Goal: Task Accomplishment & Management: Complete application form

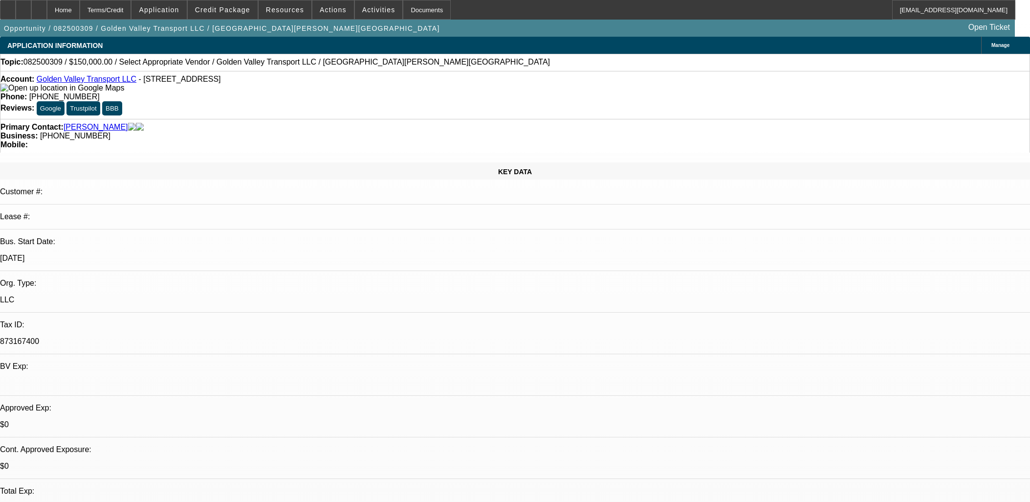
select select "0.2"
select select "2"
select select "0.1"
select select "4"
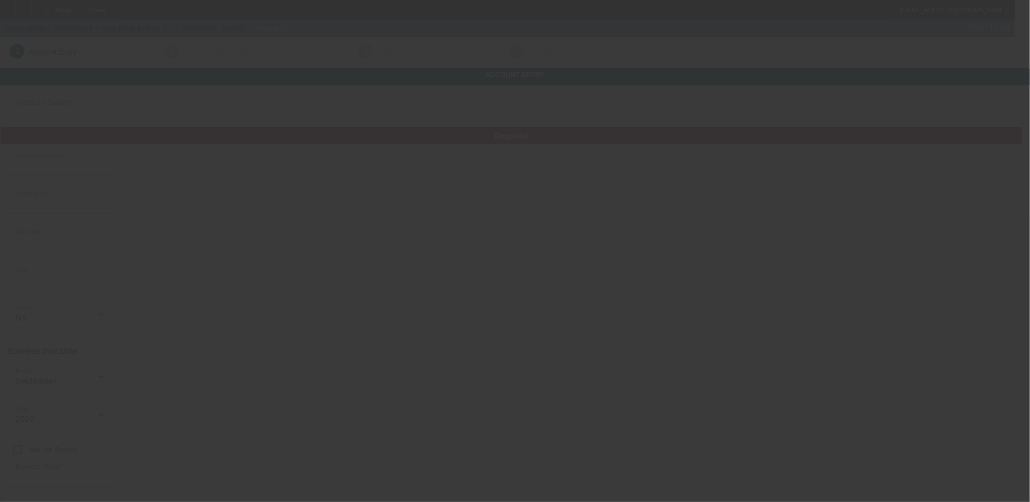
type input "New Blue Bridge Inc"
type input "[STREET_ADDRESS]"
type input "11208"
type input "[GEOGRAPHIC_DATA]"
type input "(929) 317-2507"
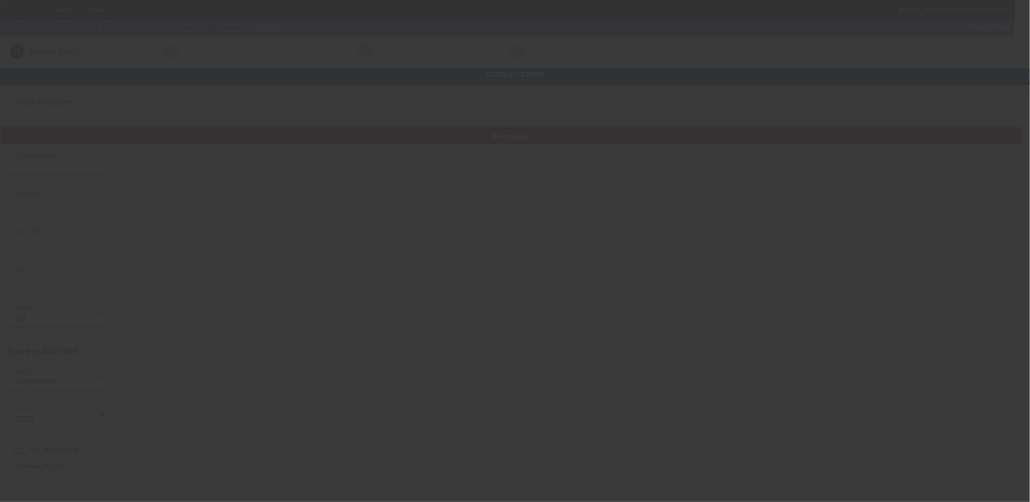
type input "nbluebridge@gmail.com"
type input "Kings"
type input "853251943"
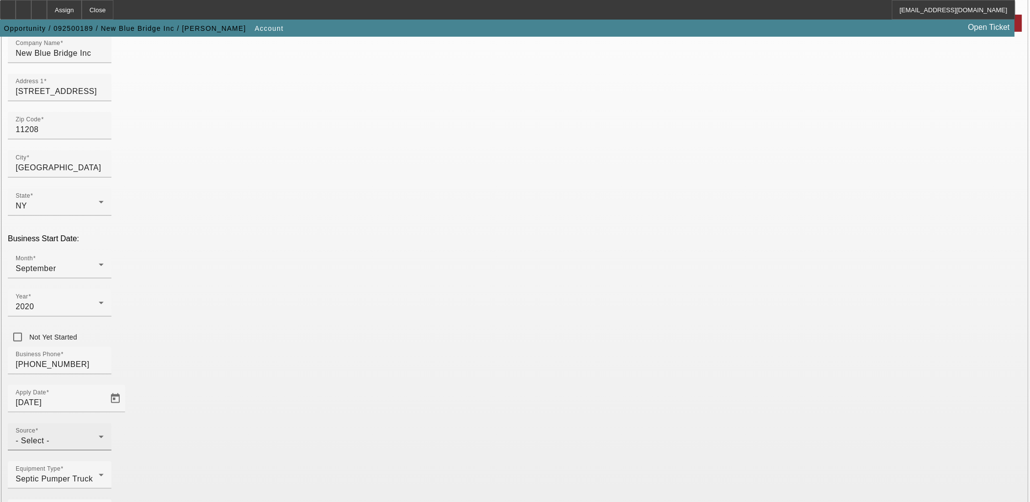
scroll to position [121, 0]
click at [99, 435] on div "- Select -" at bounding box center [57, 441] width 83 height 12
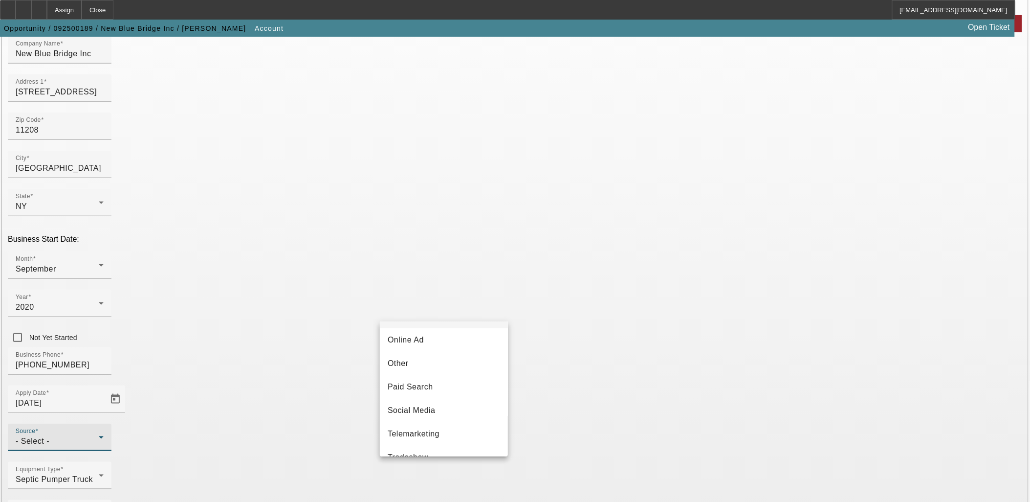
scroll to position [347, 0]
click at [429, 420] on span "Vendor Referral" at bounding box center [417, 417] width 59 height 12
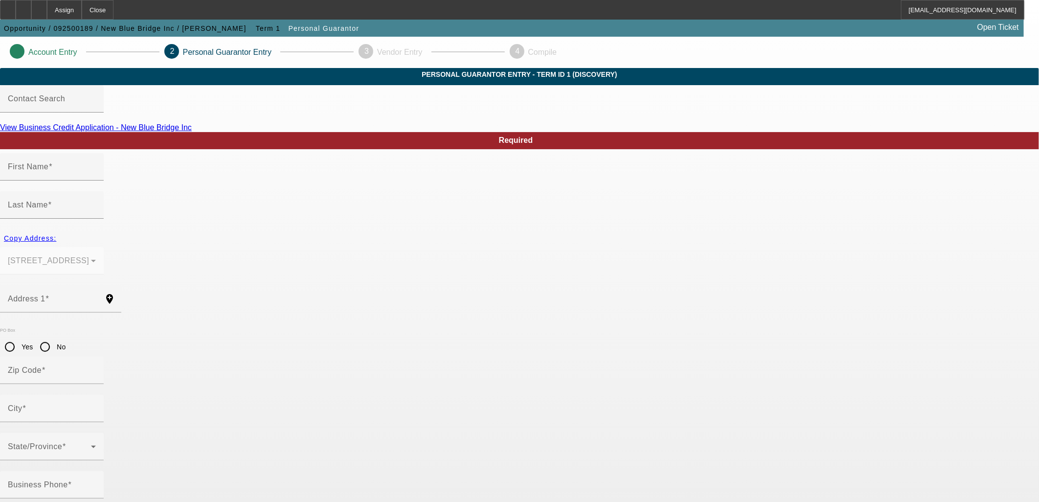
type input "Rafael"
type input "Cedeno"
type input "119 Grant Ave"
radio input "true"
type input "11208"
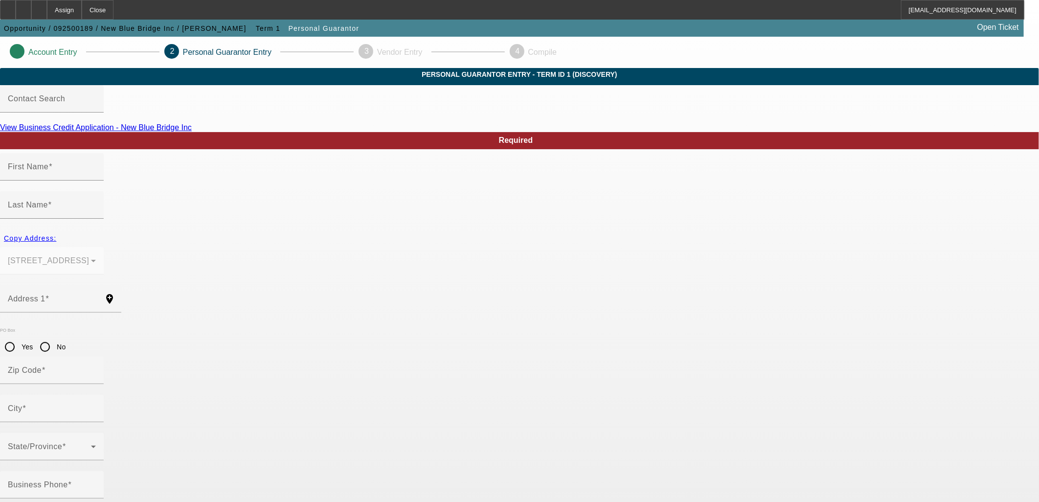
type input "Brooklyn"
type input "(929) 317-2507"
type input "100"
type input "104-76-2507"
type input "nbluebridge@gmail.com"
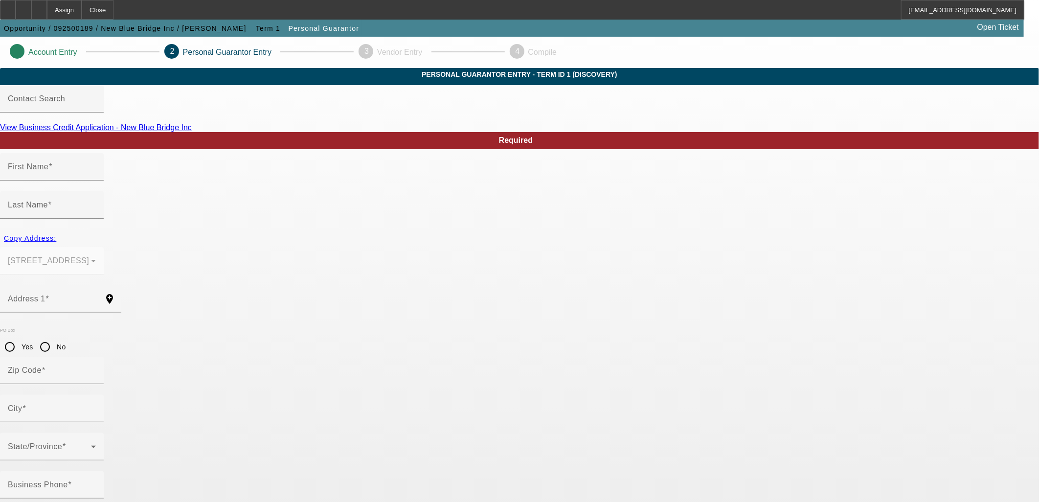
type input "Johnson"
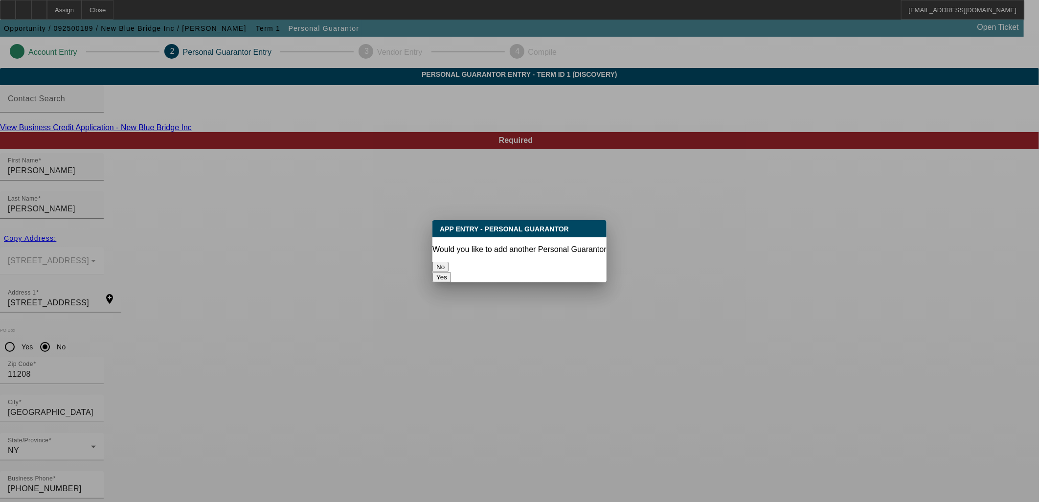
click at [448, 262] on button "No" at bounding box center [440, 267] width 16 height 10
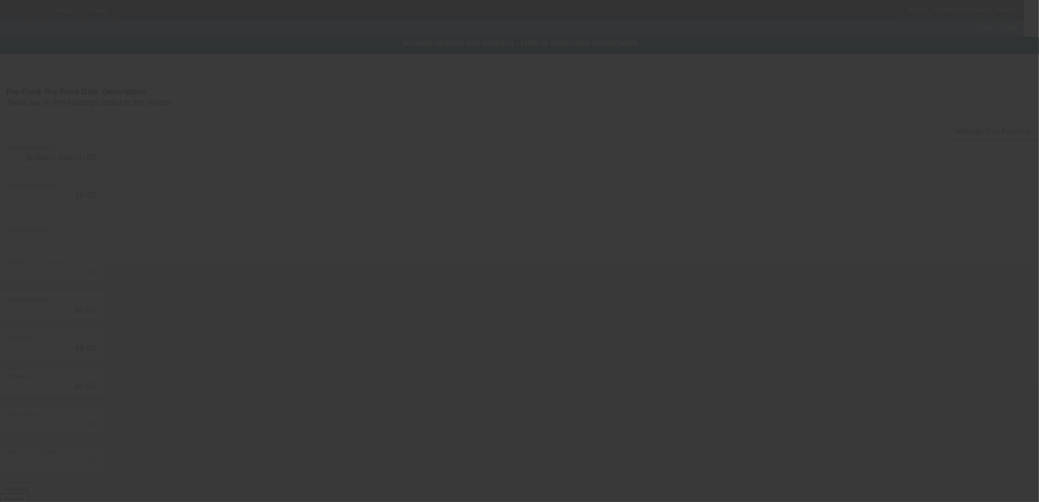
type input "$89,000.00"
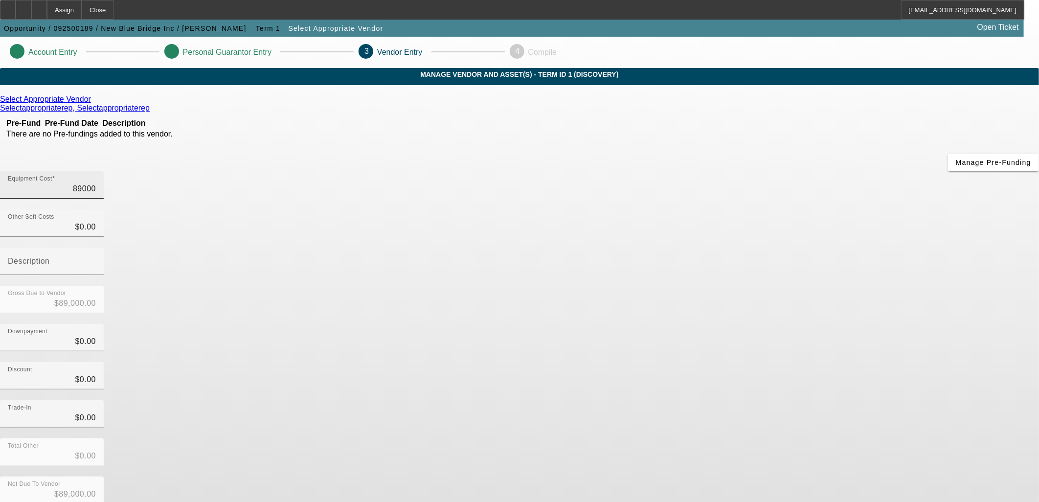
click at [96, 183] on input "89000" at bounding box center [52, 189] width 88 height 12
type input "9"
type input "$9.00"
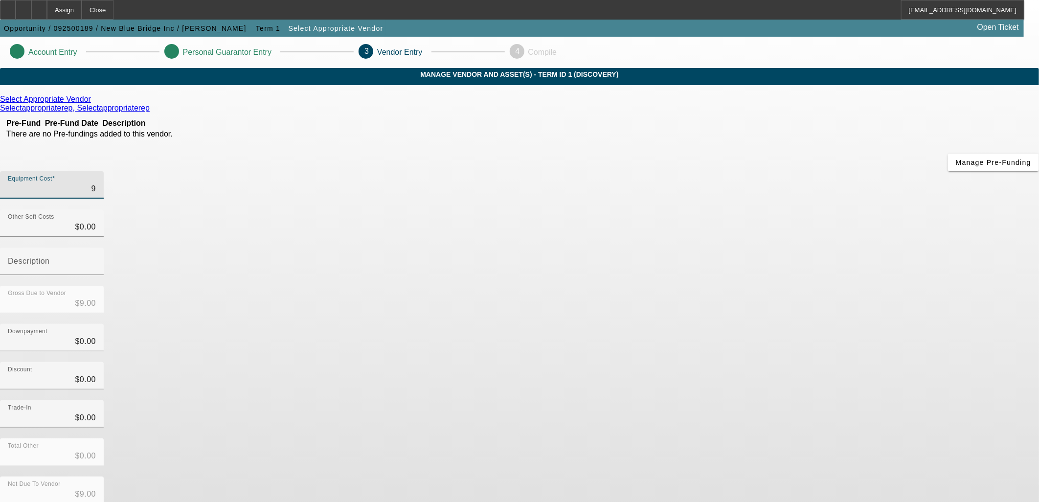
type input "99"
type input "$99.00"
type input "990"
type input "$990.00"
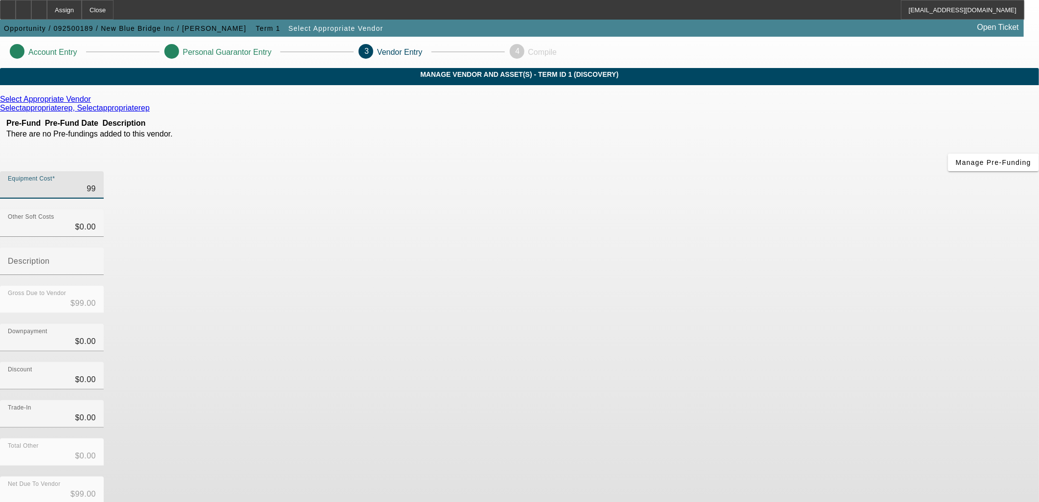
type input "$990.00"
type input "9900"
type input "$9,900.00"
type input "99000"
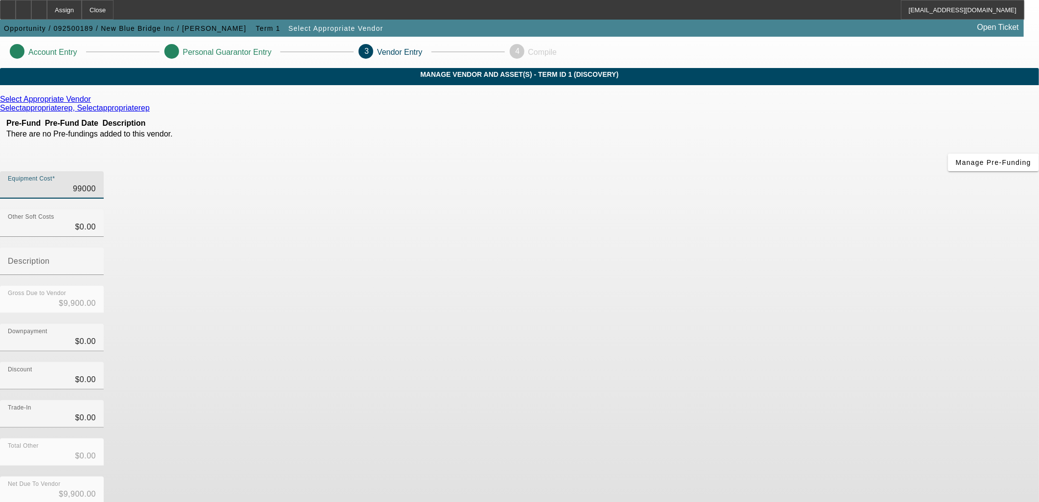
type input "$99,000.00"
click at [93, 104] on link at bounding box center [92, 99] width 2 height 9
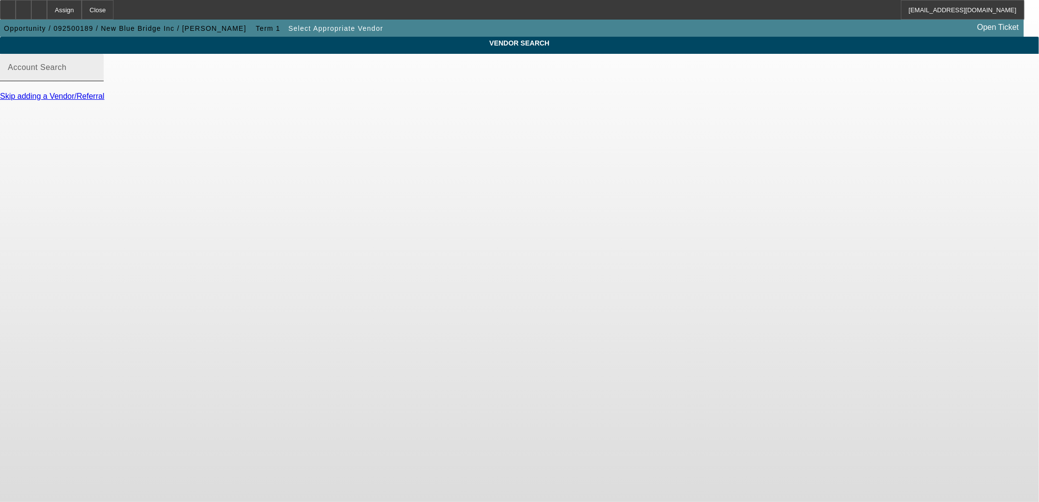
drag, startPoint x: 560, startPoint y: 88, endPoint x: 564, endPoint y: 80, distance: 9.0
click at [96, 81] on div "Account Search" at bounding box center [52, 67] width 88 height 27
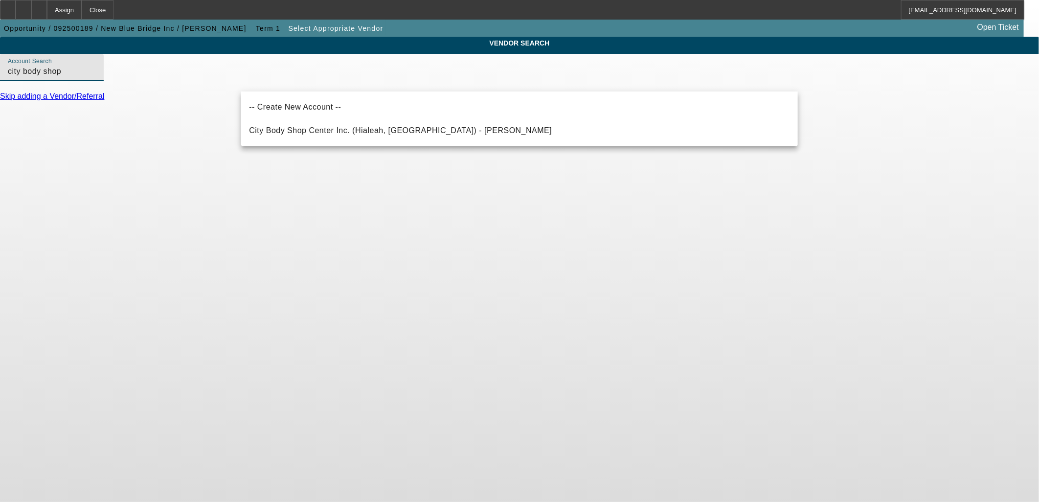
click at [548, 129] on mat-option "City Body Shop Center Inc. (Hialeah, FL) - De Castro, Jorge" at bounding box center [519, 130] width 556 height 23
type input "City Body Shop Center Inc. (Hialeah, FL) - De Castro, Jorge"
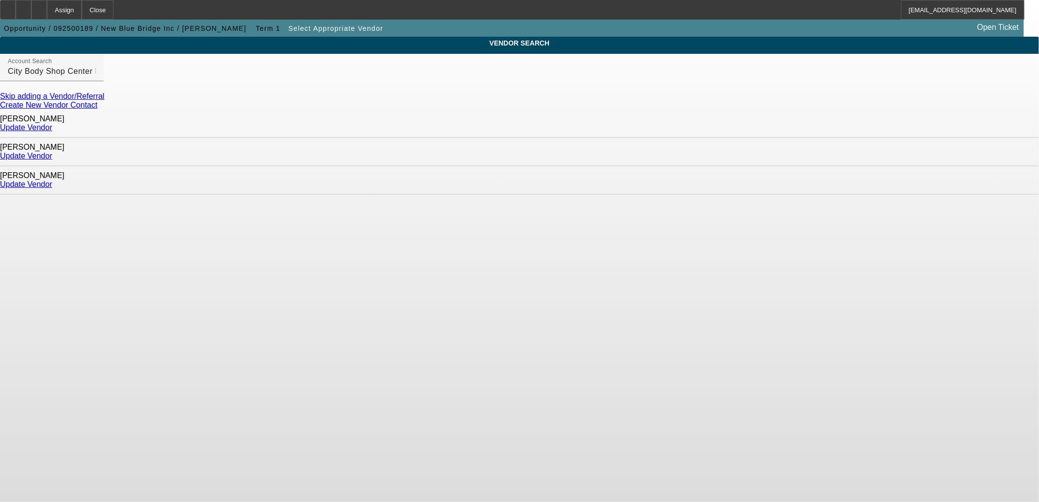
click at [52, 180] on link "Update Vendor" at bounding box center [26, 184] width 52 height 8
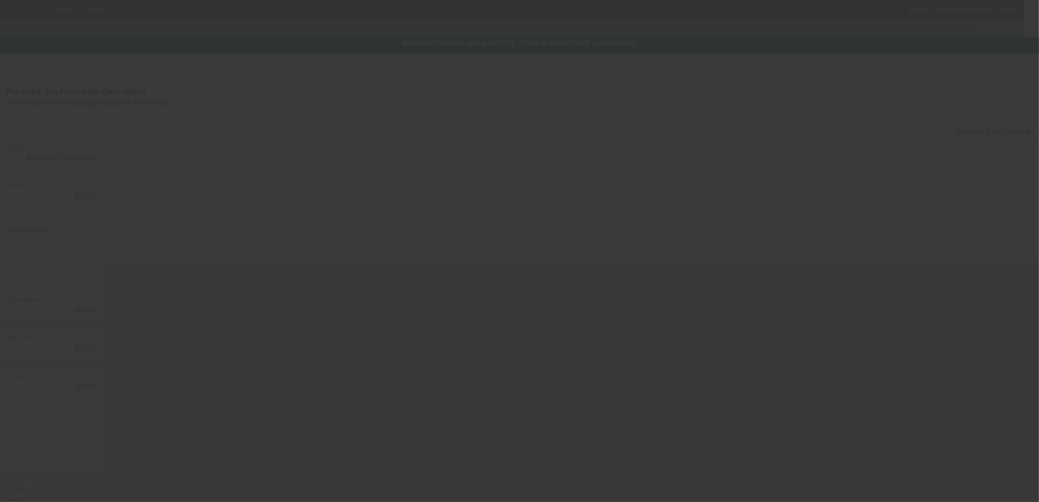
type input "$99,000.00"
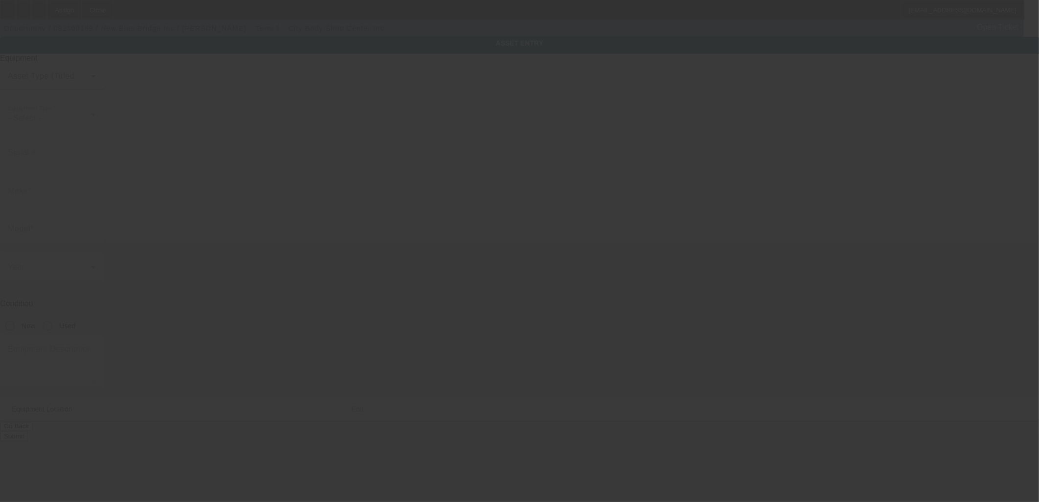
type textarea "Septic Pumper Truck"
type input "[STREET_ADDRESS]"
type input "Brooklyn"
type input "11208"
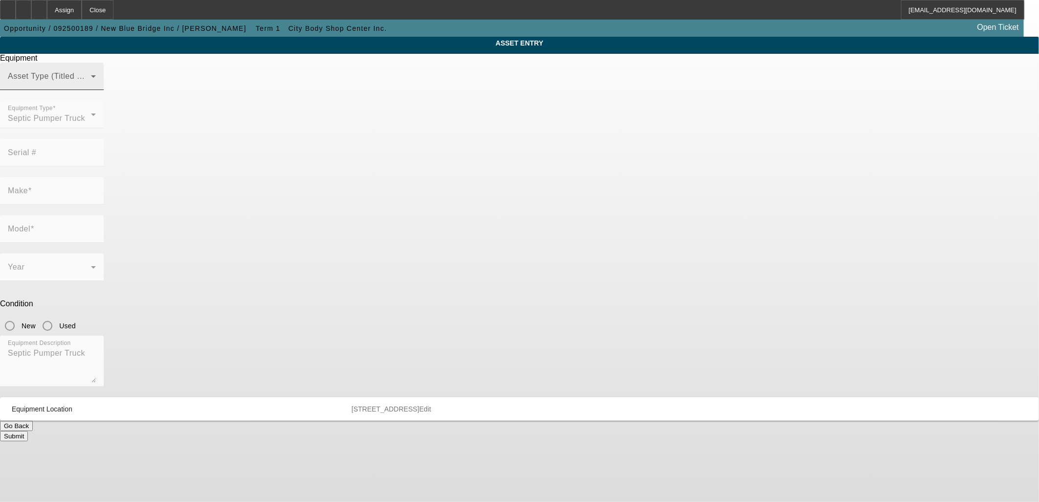
click at [91, 86] on span at bounding box center [49, 80] width 83 height 12
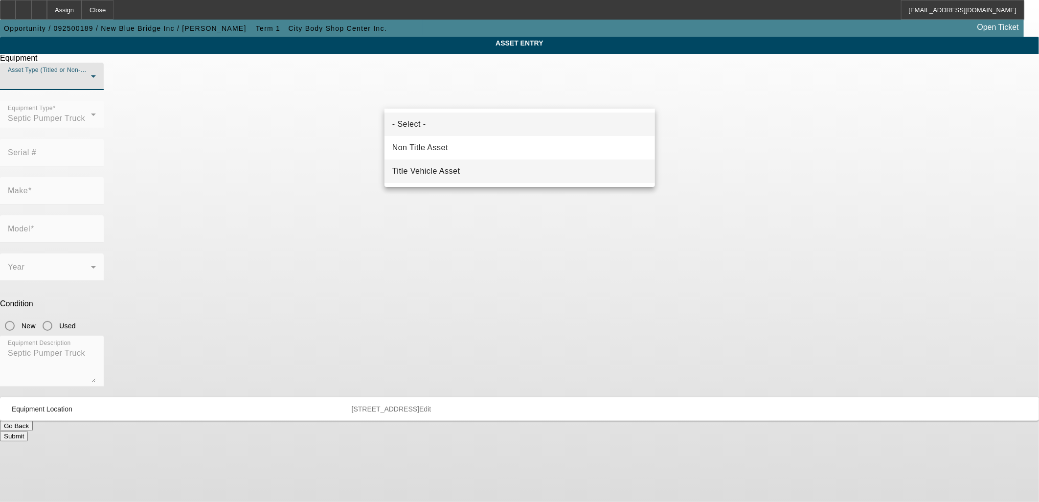
click at [444, 166] on span "Title Vehicle Asset" at bounding box center [426, 171] width 68 height 12
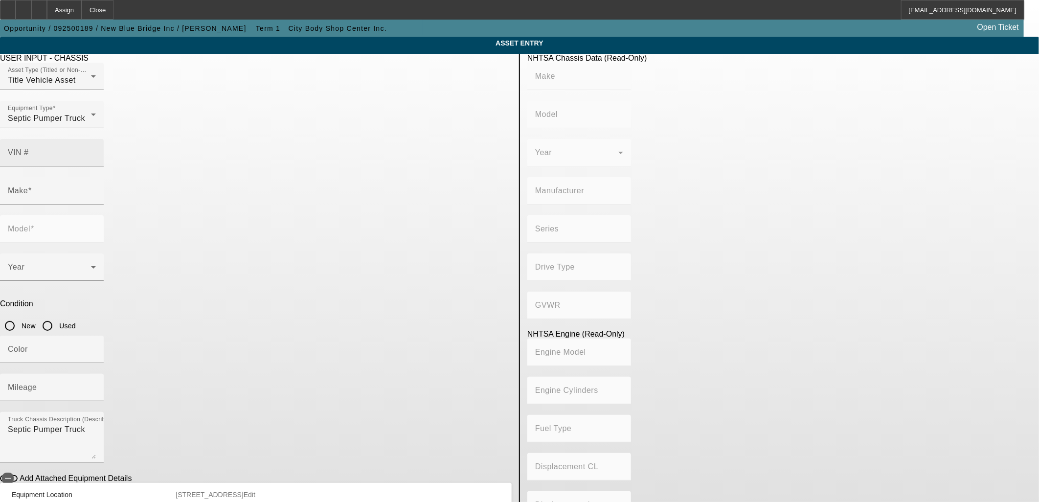
click at [96, 151] on input "VIN #" at bounding box center [52, 157] width 88 height 12
paste input "3HAEUMML9RL680112"
type input "3HAEUMML9RL680112"
type input "INTERNATIONAL"
type input "MV607"
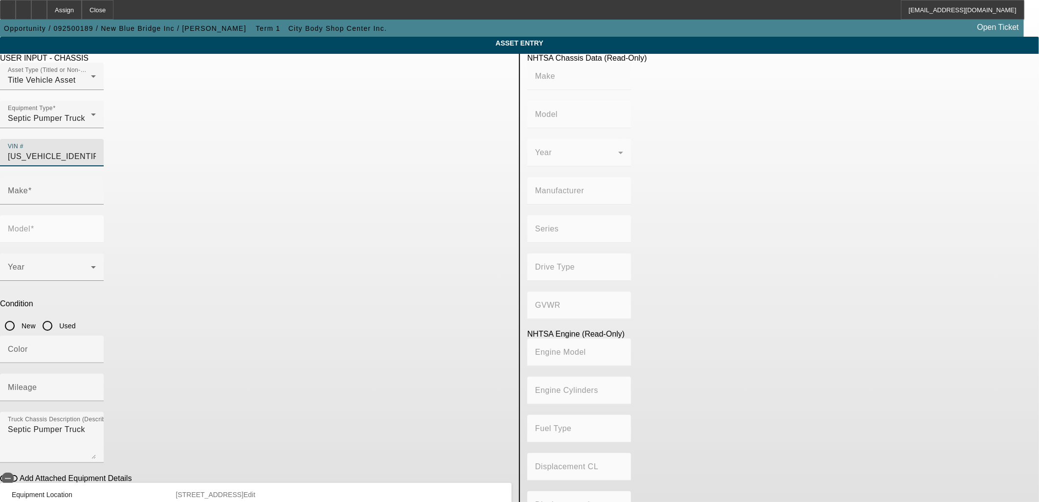
type input "BLUE DIAMOND TRUCK, S. DE R. L. DE C. V."
type input "MV"
type input "4x2"
type input "Class 6: 19,501 - 26,000 lb (8,845 - 11,794 kg)"
type input "B 6.7"
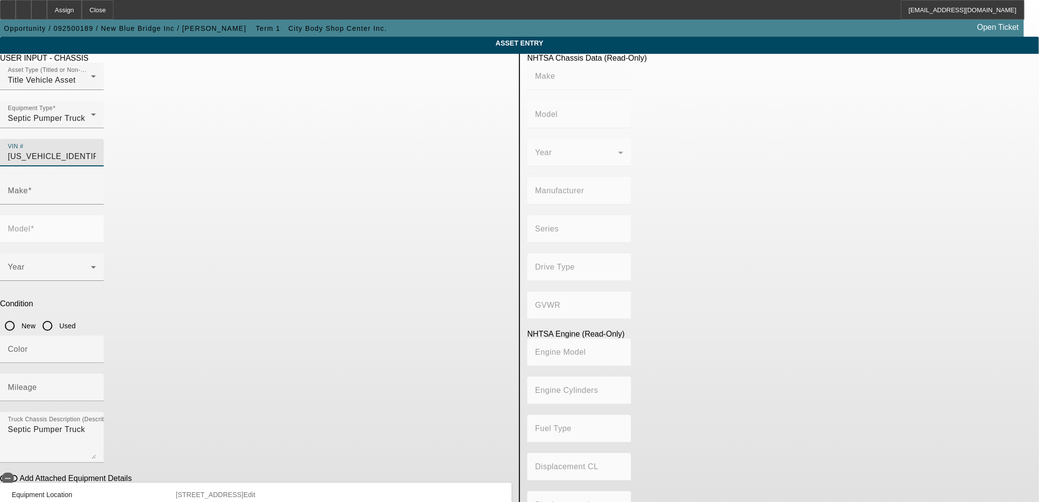
type input "Diesel"
type input "408.85908543470"
type input "6.7"
type input "INTERNATIONAL"
type input "MV607"
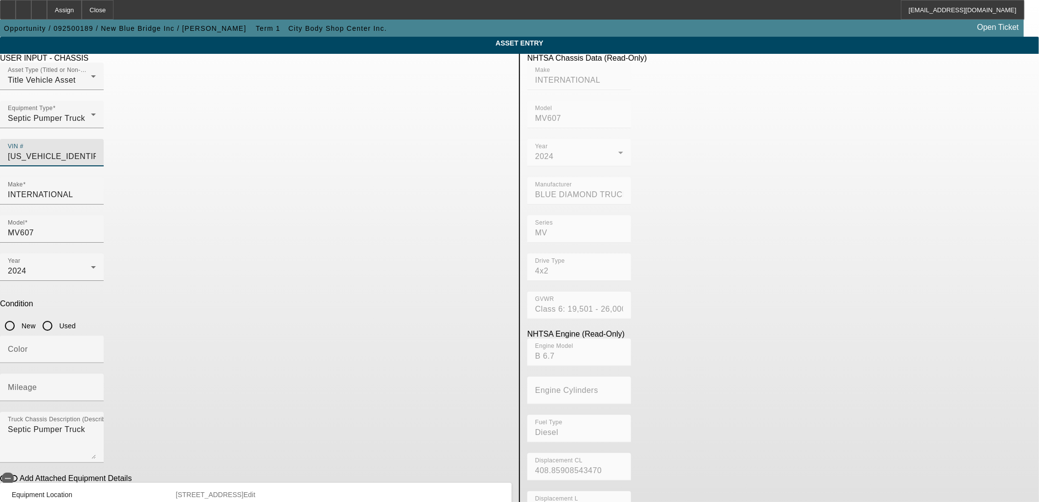
type input "3HAEUMML9RL680112"
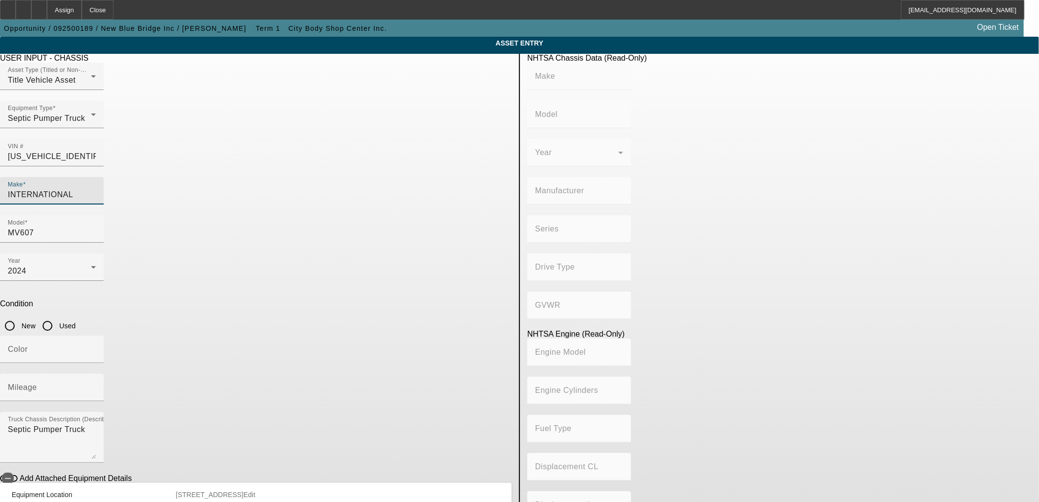
type input "INTERNATIONAL"
type input "MV607"
type input "BLUE DIAMOND TRUCK, S. DE R. L. DE C. V."
type input "MV"
type input "4x2"
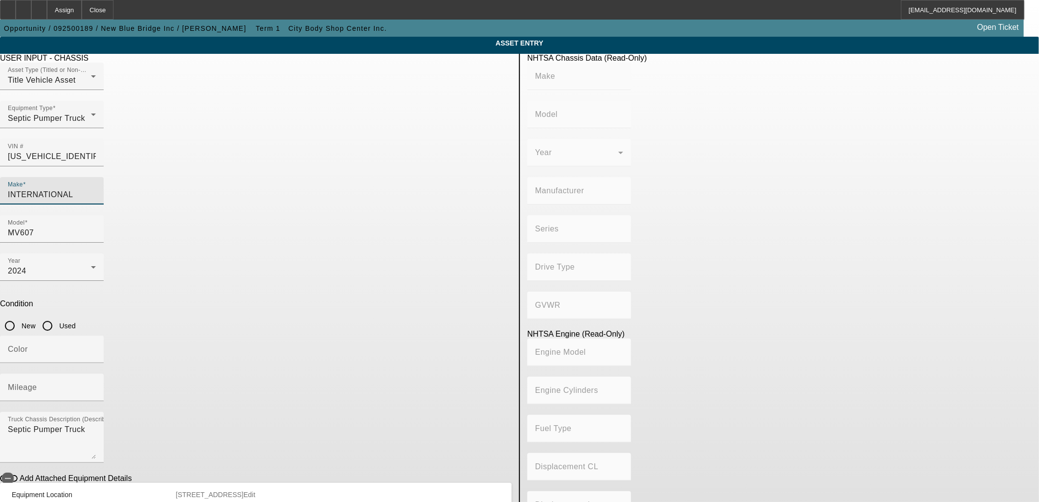
type input "Class 6: 19,501 - 26,000 lb (8,845 - 11,794 kg)"
type input "B 6.7"
type input "Diesel"
type input "408.85908543470"
type input "6.7"
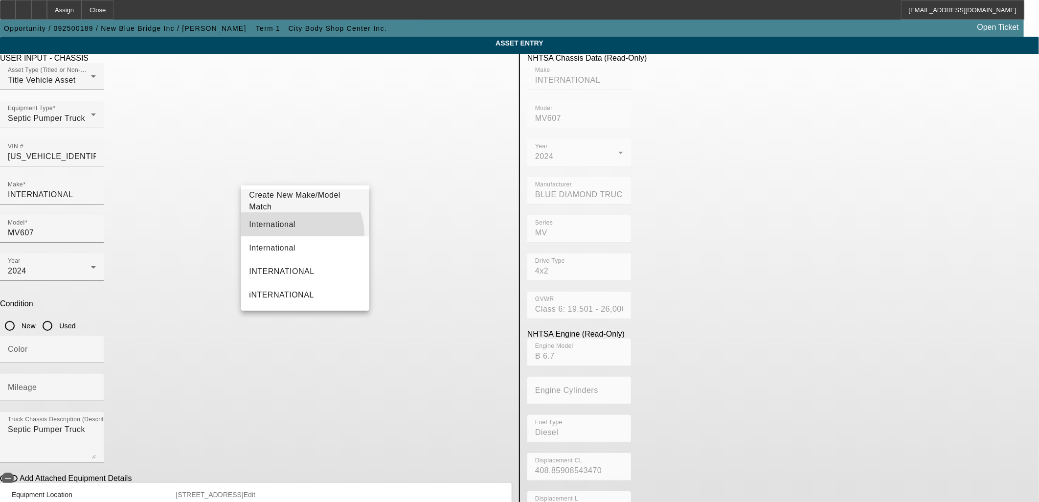
click at [292, 235] on mat-option "International" at bounding box center [305, 224] width 128 height 23
type input "International"
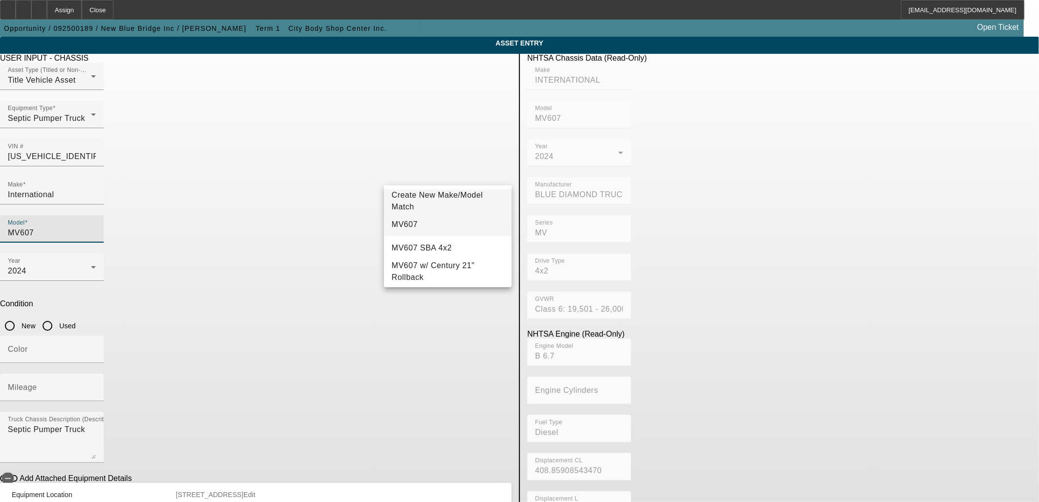
click at [398, 222] on span "MV607" at bounding box center [405, 224] width 26 height 8
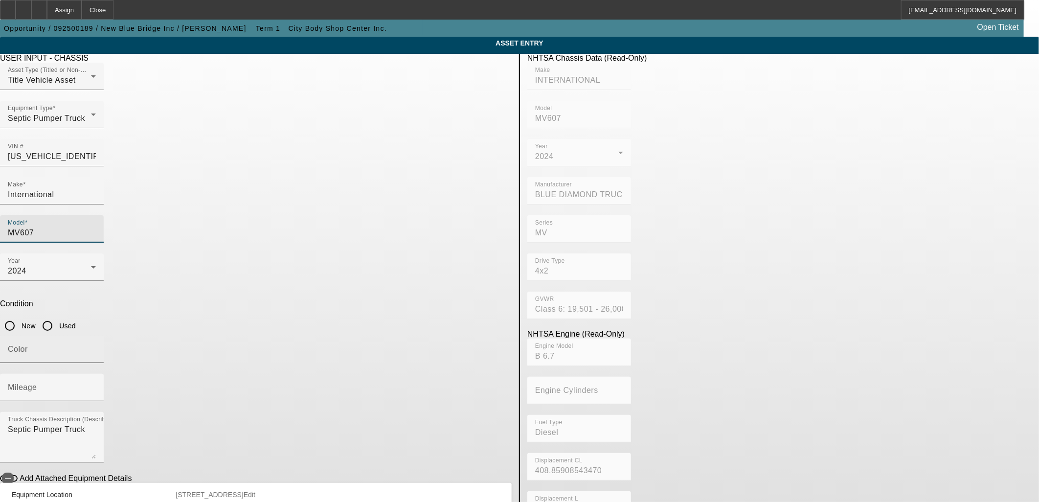
drag, startPoint x: 431, startPoint y: 218, endPoint x: 367, endPoint y: 237, distance: 66.4
click at [57, 316] on input "Used" at bounding box center [48, 326] width 20 height 20
radio input "true"
click at [96, 347] on input "Color" at bounding box center [52, 353] width 88 height 12
type input "White"
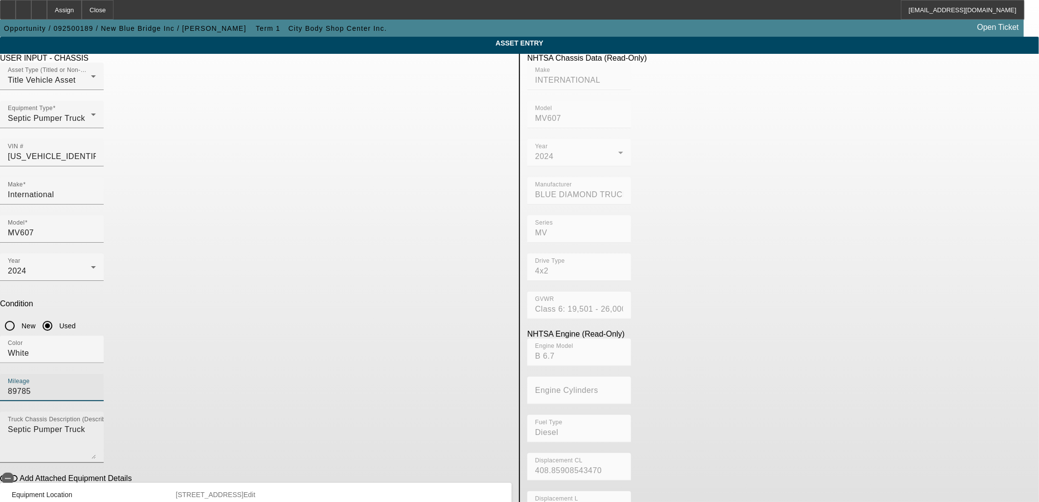
type input "89785"
drag, startPoint x: 333, startPoint y: 295, endPoint x: 324, endPoint y: 296, distance: 9.3
click at [96, 423] on textarea "Septic Pumper Truck" at bounding box center [52, 440] width 88 height 35
click at [14, 472] on span "button" at bounding box center [8, 478] width 12 height 12
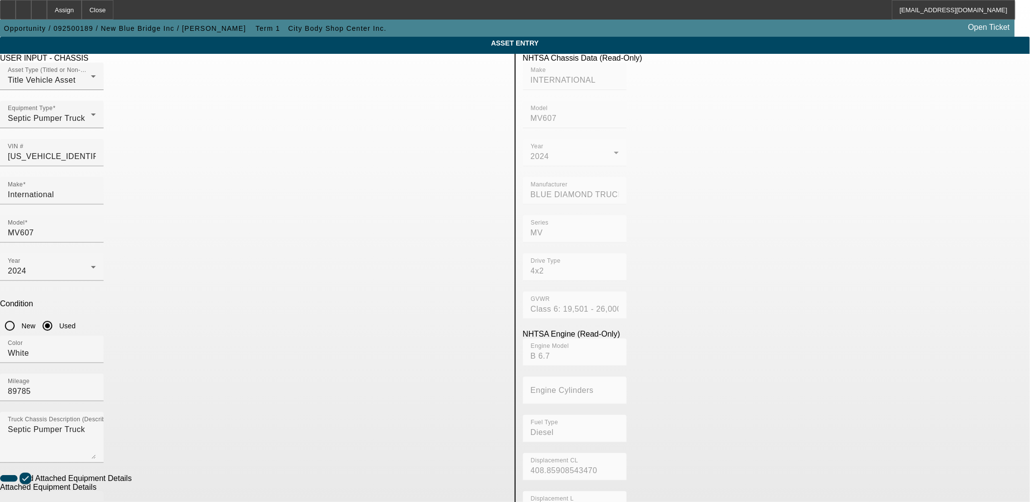
click at [96, 491] on div "Make" at bounding box center [52, 504] width 88 height 27
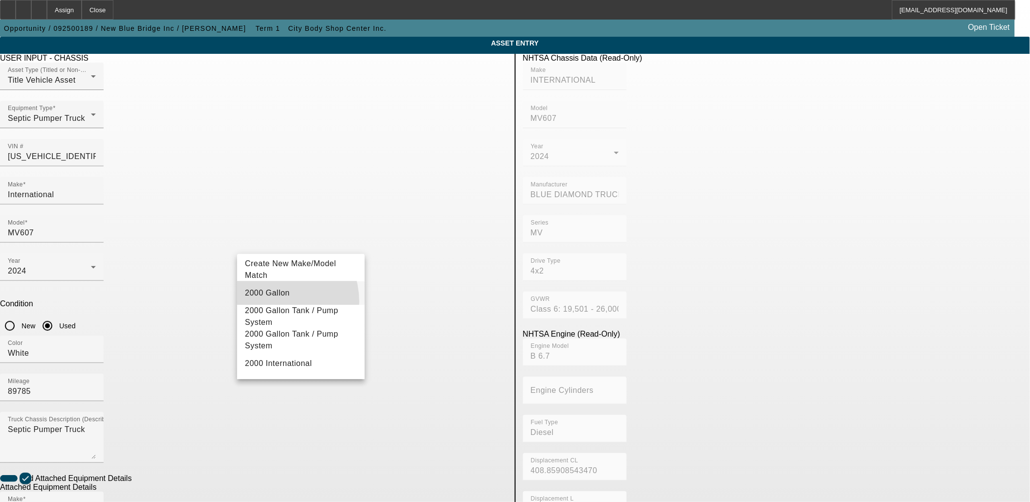
click at [273, 302] on mat-option "2000 Gallon" at bounding box center [301, 292] width 128 height 23
type input "2000 Gallon"
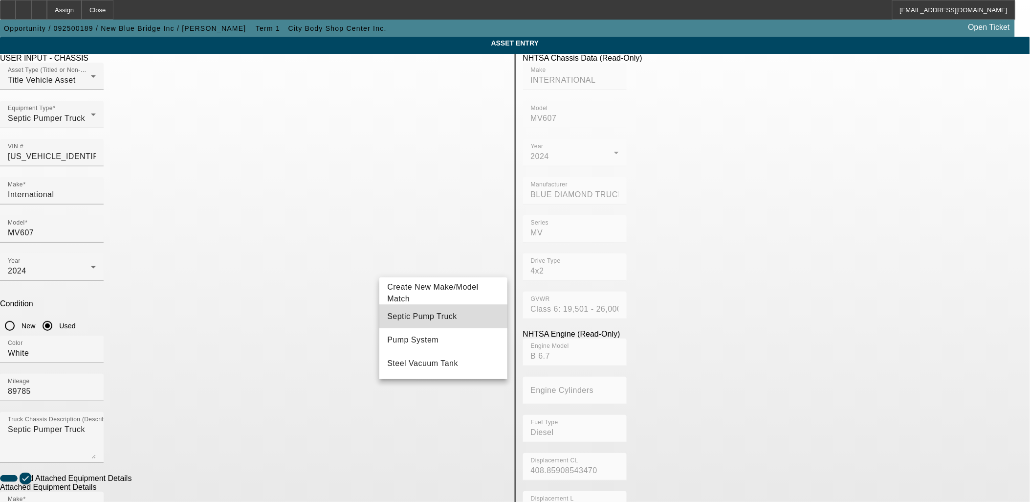
click at [433, 320] on span "Septic Pump Truck" at bounding box center [422, 317] width 70 height 12
type input "Septic Pump Truck"
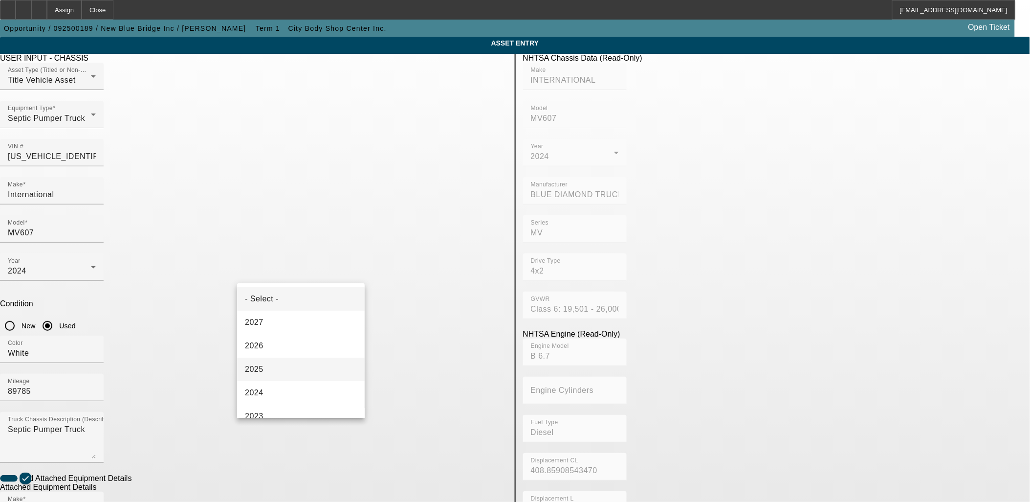
click at [301, 362] on mat-option "2025" at bounding box center [301, 368] width 128 height 23
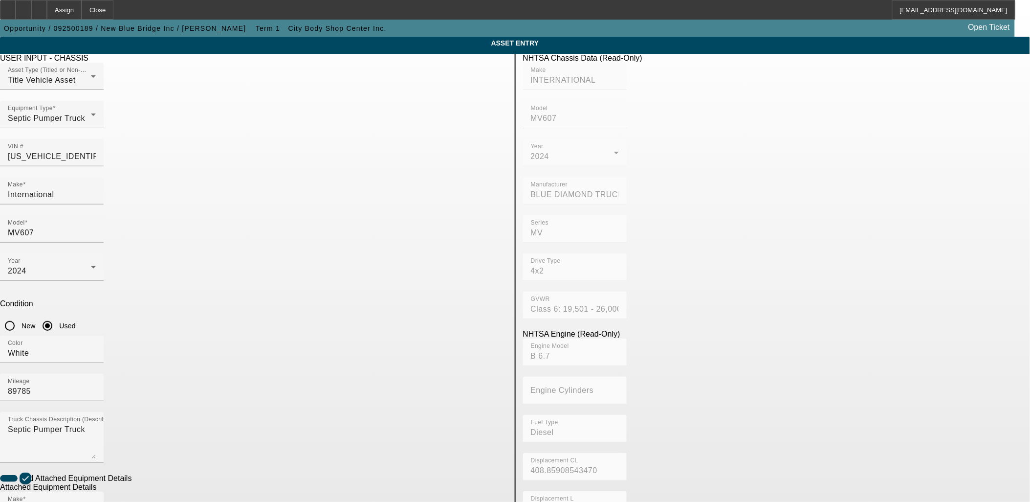
radio input "true"
checkbox input "true"
drag, startPoint x: 360, startPoint y: 302, endPoint x: 131, endPoint y: 285, distance: 229.5
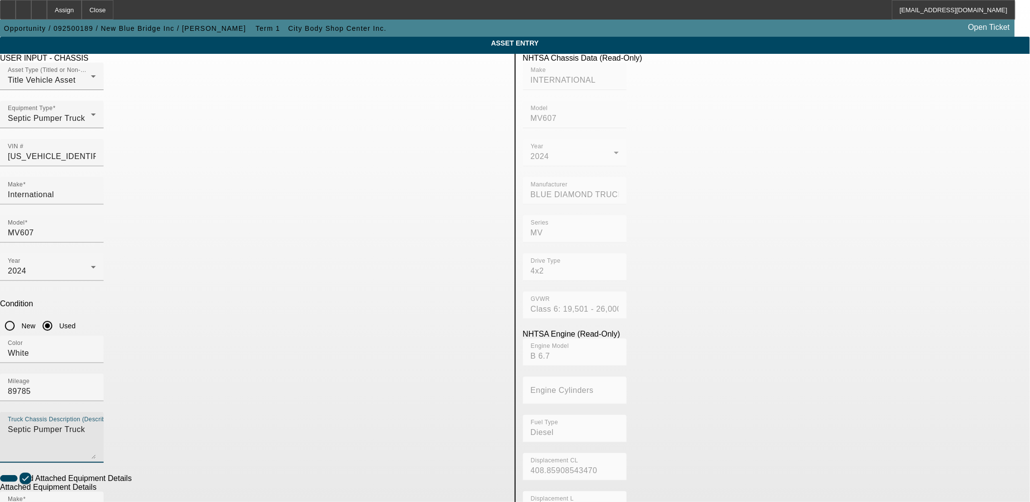
click at [133, 285] on app-asset-collateral-manage "ASSET ENTRY Delete asset USER INPUT - CHASSIS Asset Type (Titled or Non-Titled)…" at bounding box center [515, 417] width 1030 height 761
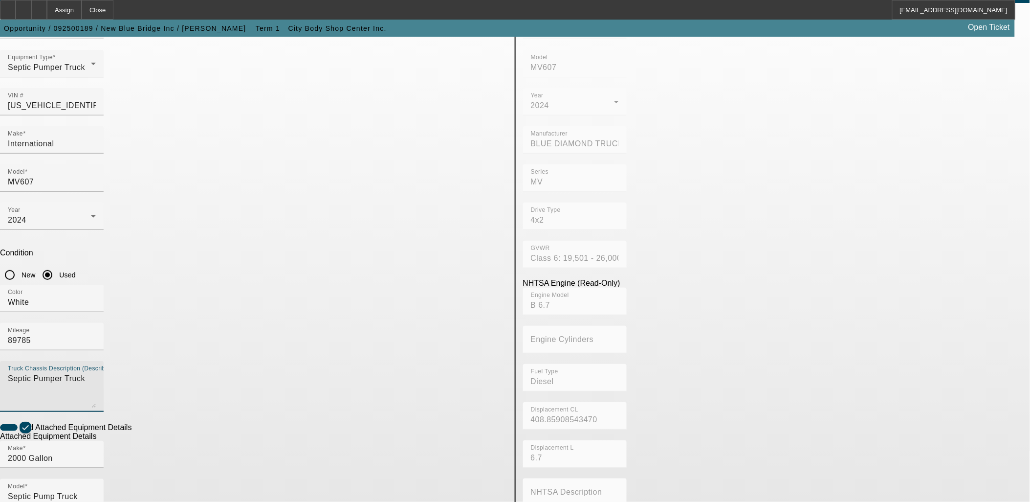
scroll to position [109, 0]
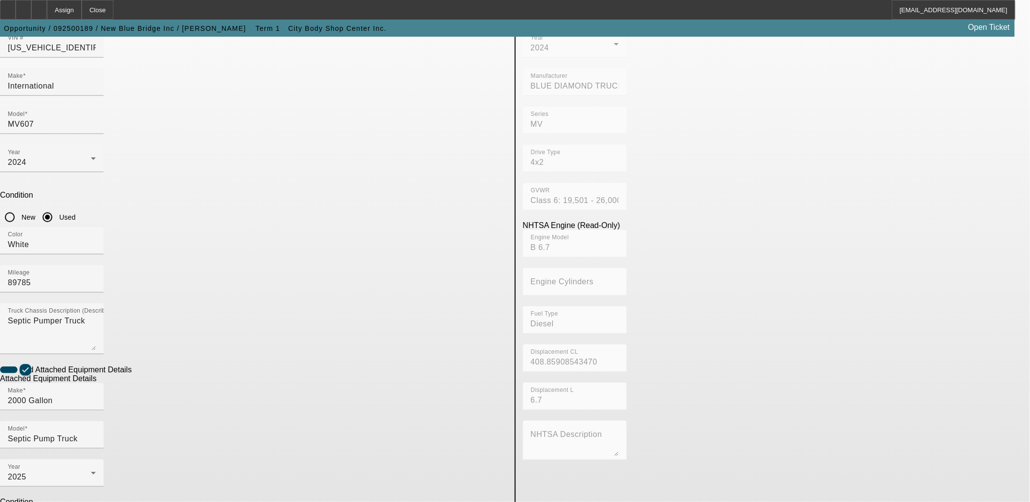
paste textarea "Septic Pumper Truck"
type textarea "Septic Pumper Truck"
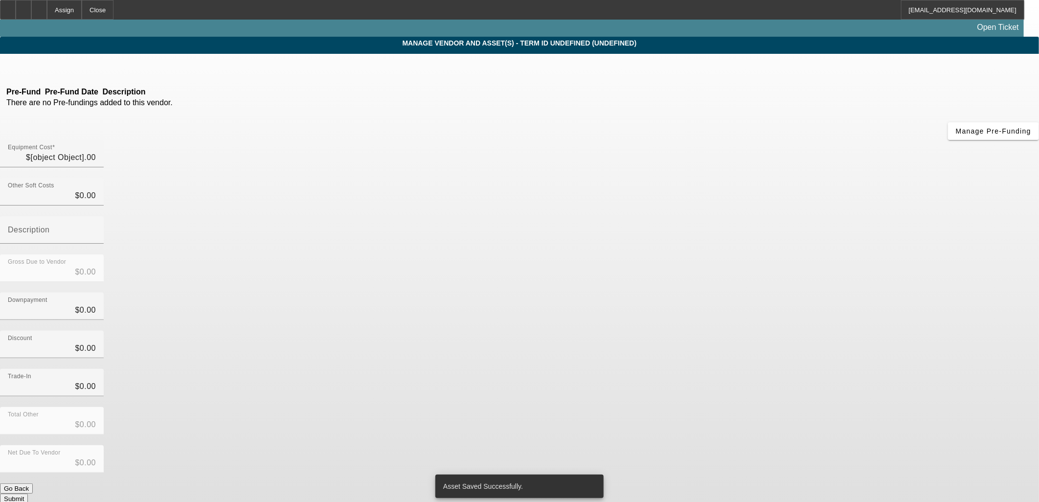
type input "$99,000.00"
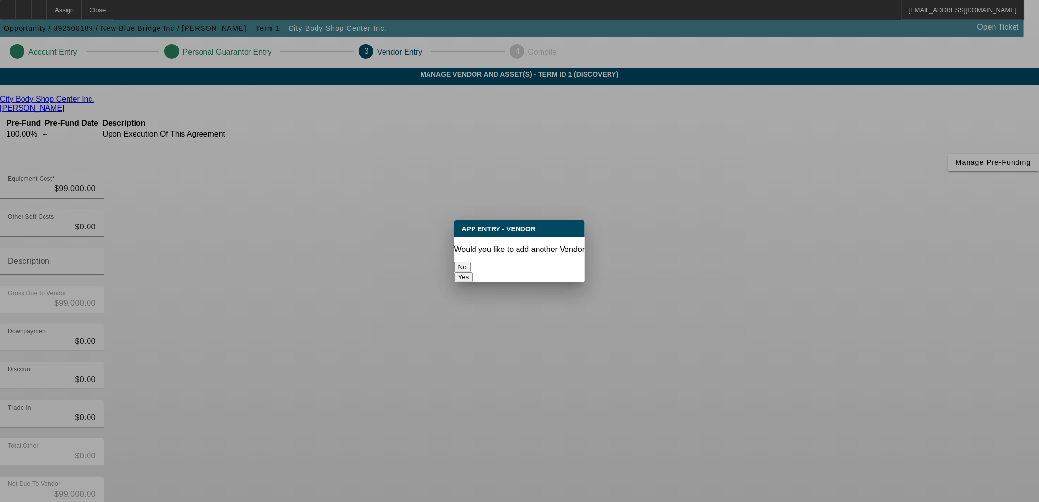
click at [470, 265] on button "No" at bounding box center [462, 267] width 16 height 10
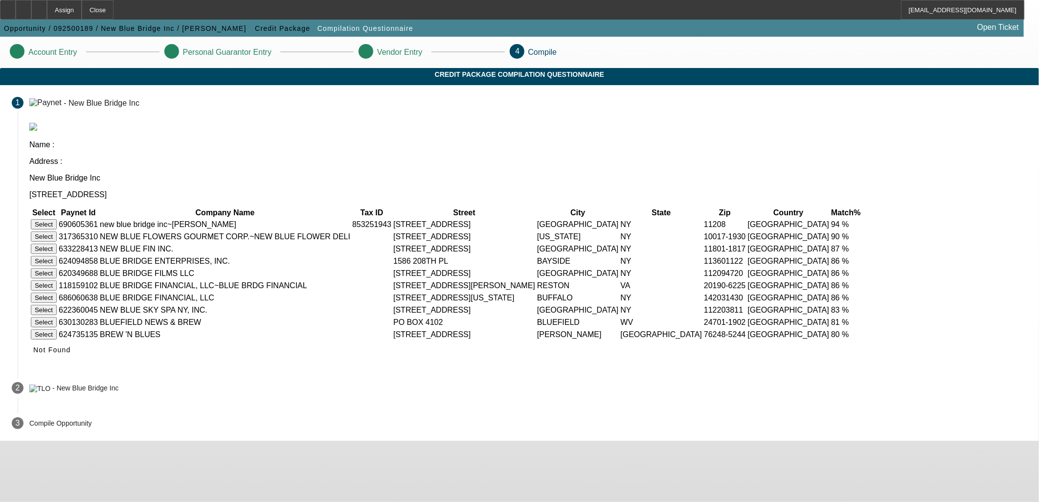
click at [57, 219] on button "Select" at bounding box center [44, 224] width 26 height 10
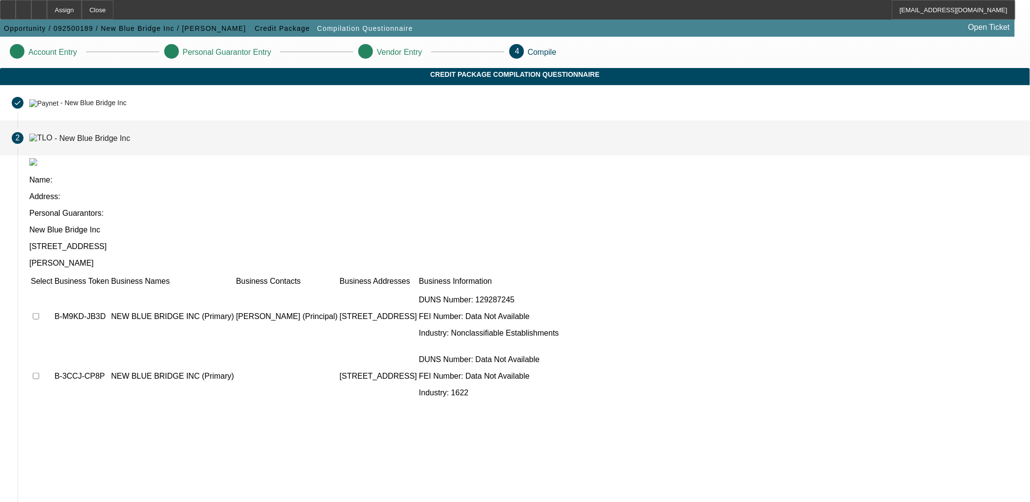
click at [39, 313] on input "checkbox" at bounding box center [36, 316] width 6 height 6
checkbox input "true"
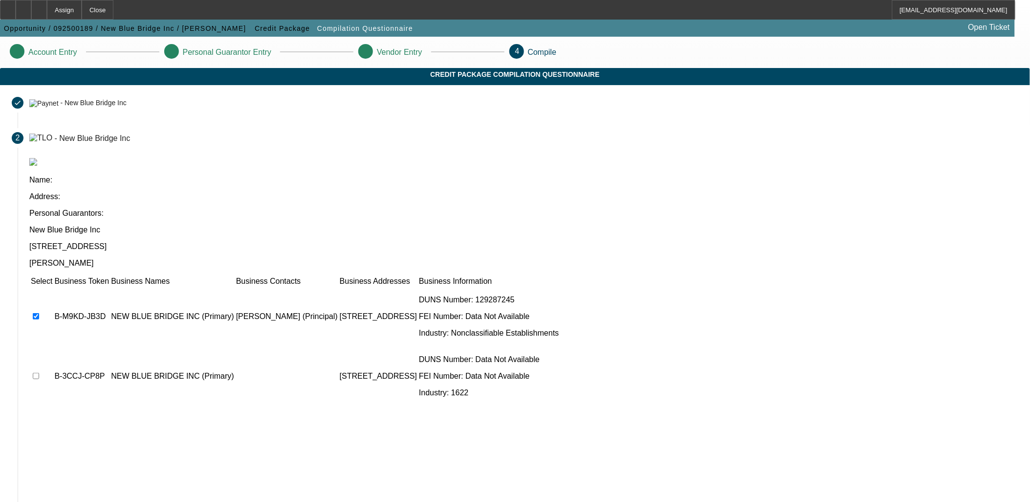
click at [39, 373] on input "checkbox" at bounding box center [36, 376] width 6 height 6
checkbox input "true"
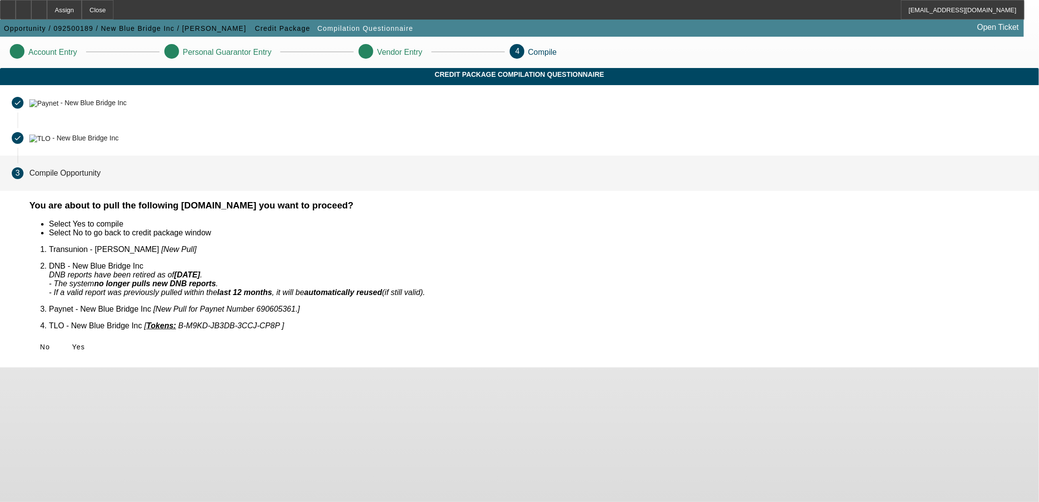
click at [72, 343] on icon at bounding box center [72, 347] width 0 height 8
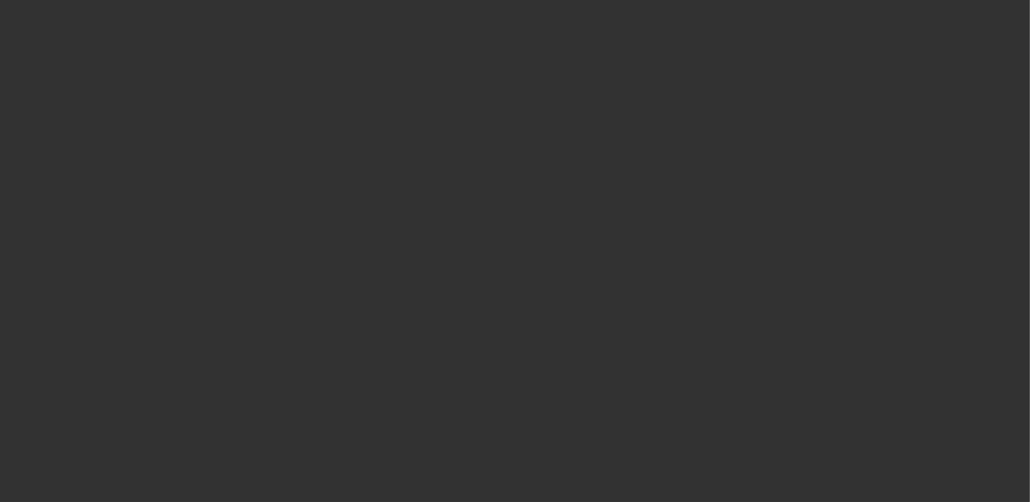
select select "0"
select select "2"
select select "0.1"
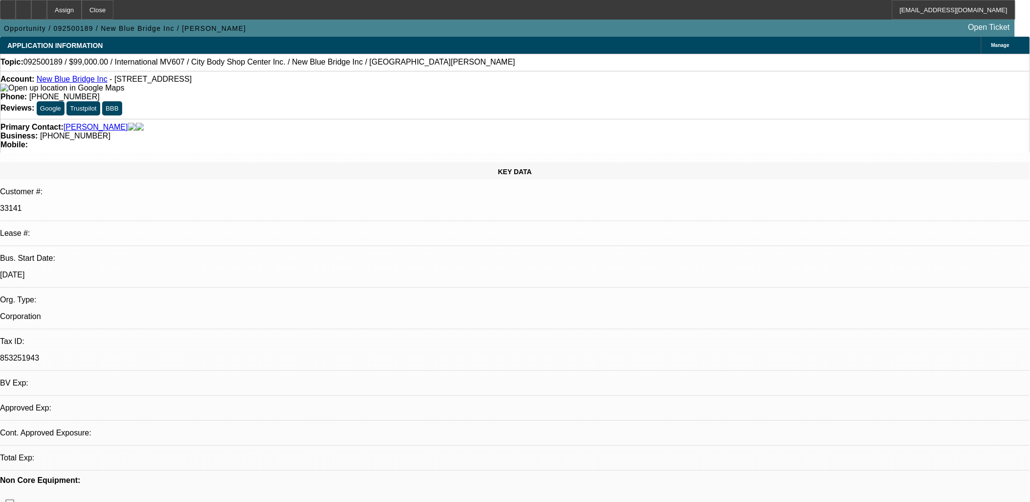
select select "1"
select select "2"
select select "4"
click at [31, 5] on div at bounding box center [24, 10] width 16 height 20
click at [47, 9] on div at bounding box center [39, 10] width 16 height 20
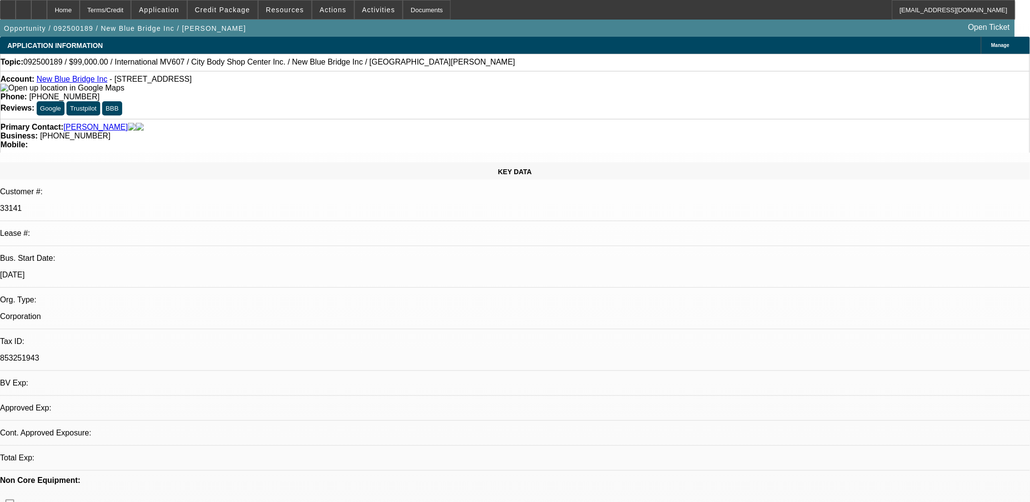
select select "0"
select select "2"
select select "0.1"
select select "1"
select select "2"
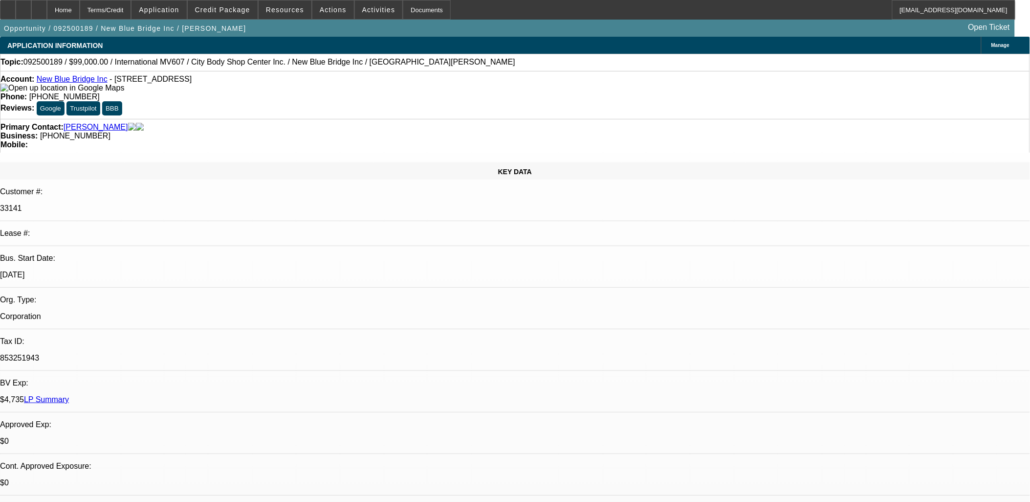
select select "4"
click at [47, 9] on div at bounding box center [39, 10] width 16 height 20
select select "0"
select select "2"
select select "0.1"
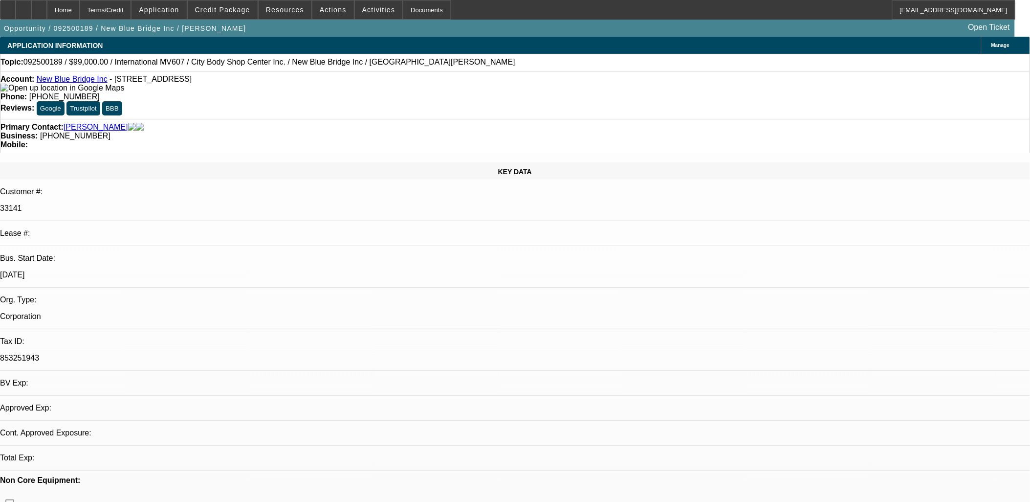
select select "1"
select select "2"
select select "4"
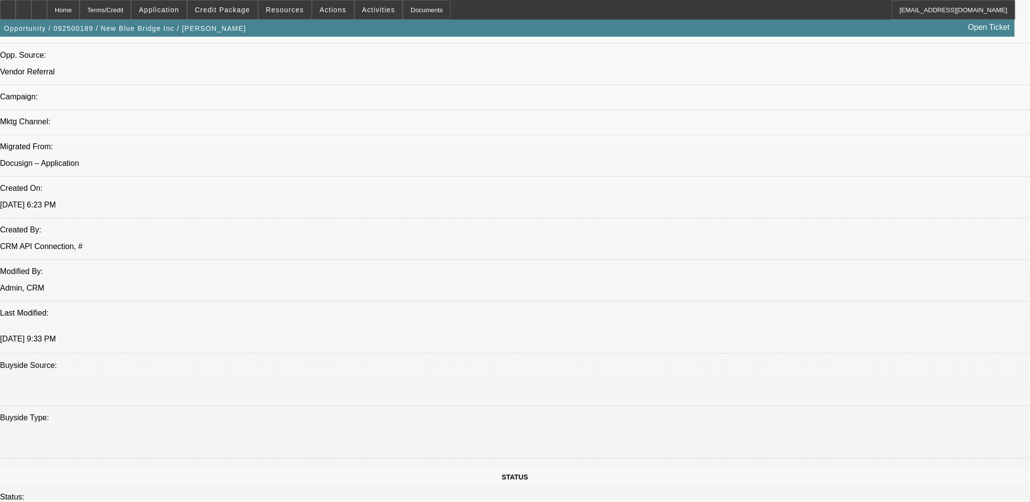
scroll to position [489, 0]
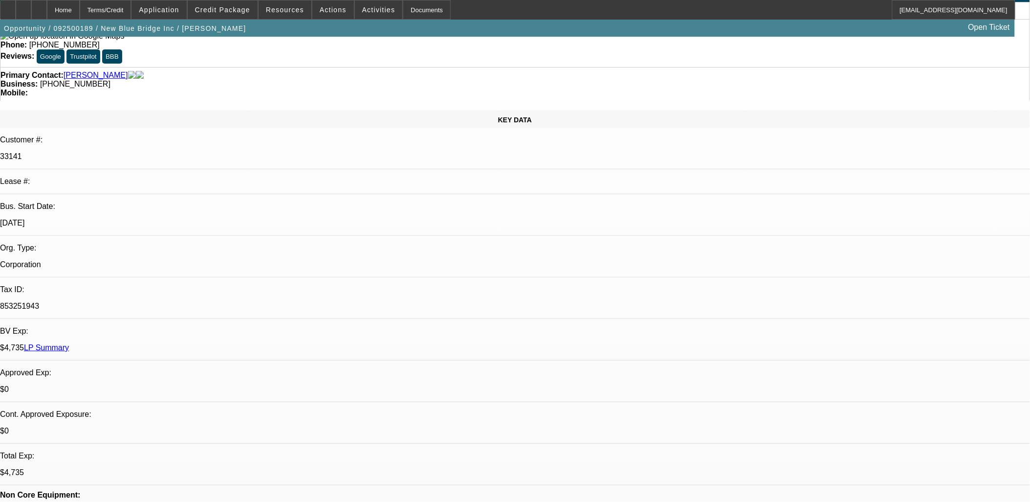
scroll to position [0, 0]
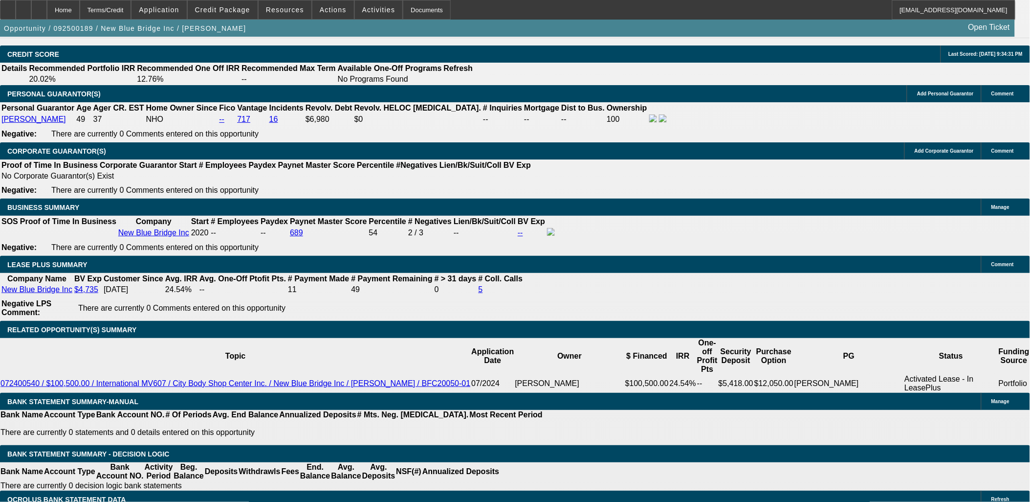
scroll to position [1412, 0]
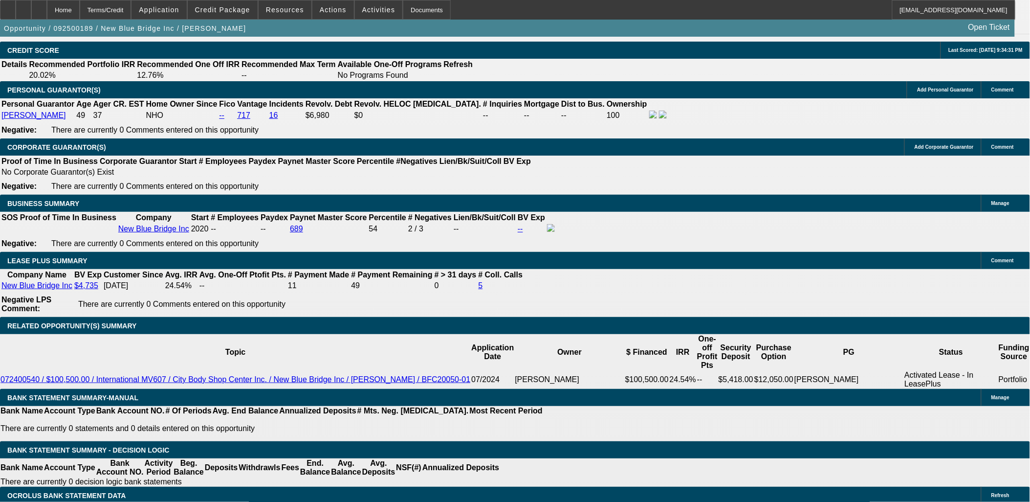
type input "$0.00"
type input "UNKNOWN"
drag, startPoint x: 209, startPoint y: 297, endPoint x: 233, endPoint y: 297, distance: 24.0
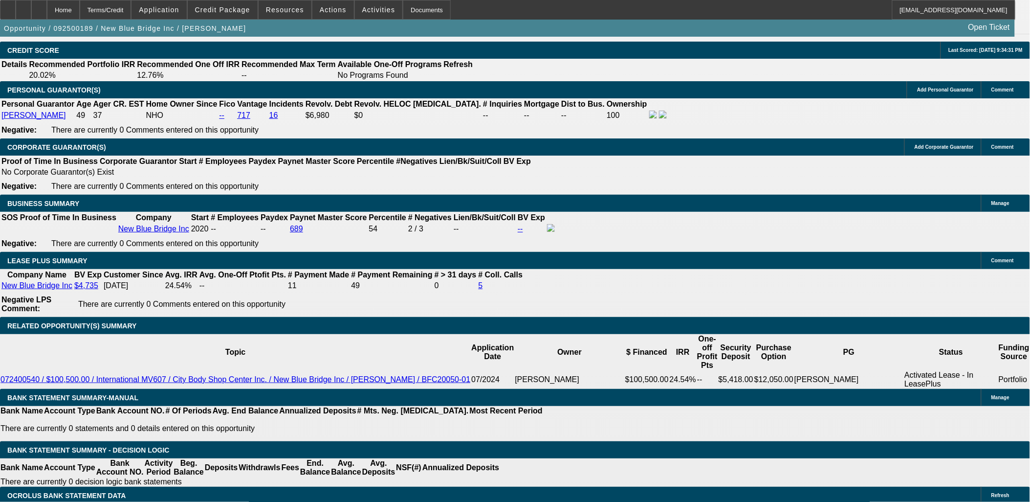
type input "60"
type input "15"
type input "$3,384.56"
type input "$1,692.28"
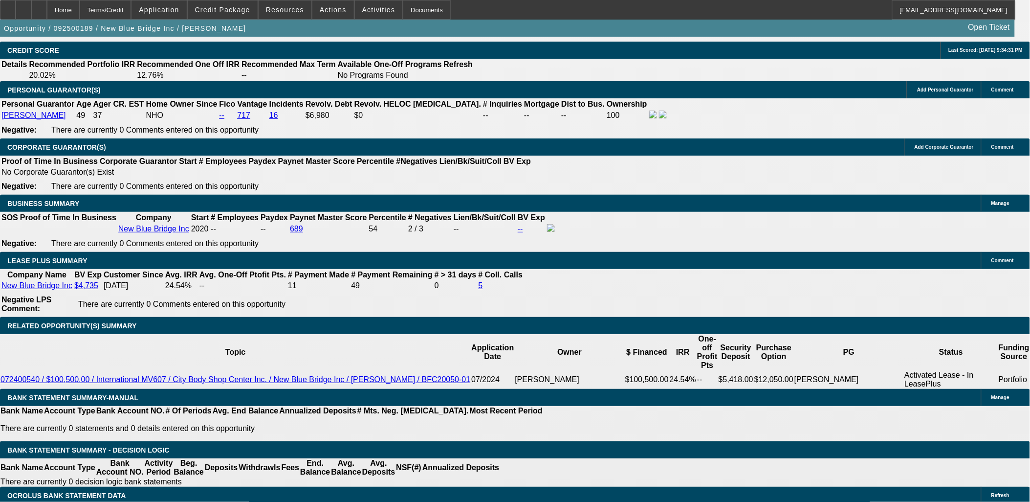
type input "$4,710.40"
type input "$2,355.20"
type input "15"
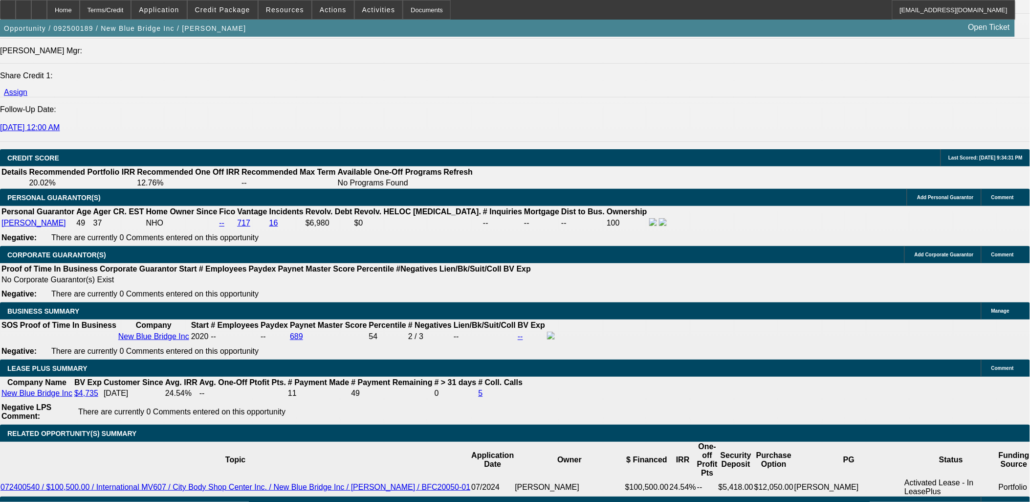
scroll to position [1304, 0]
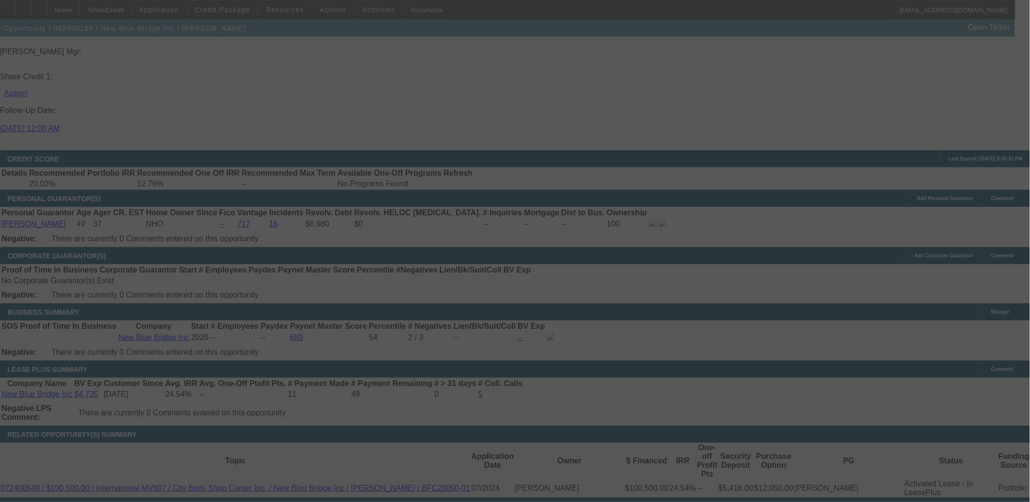
click at [793, 45] on div at bounding box center [515, 251] width 1030 height 502
select select "0"
select select "2"
select select "0.1"
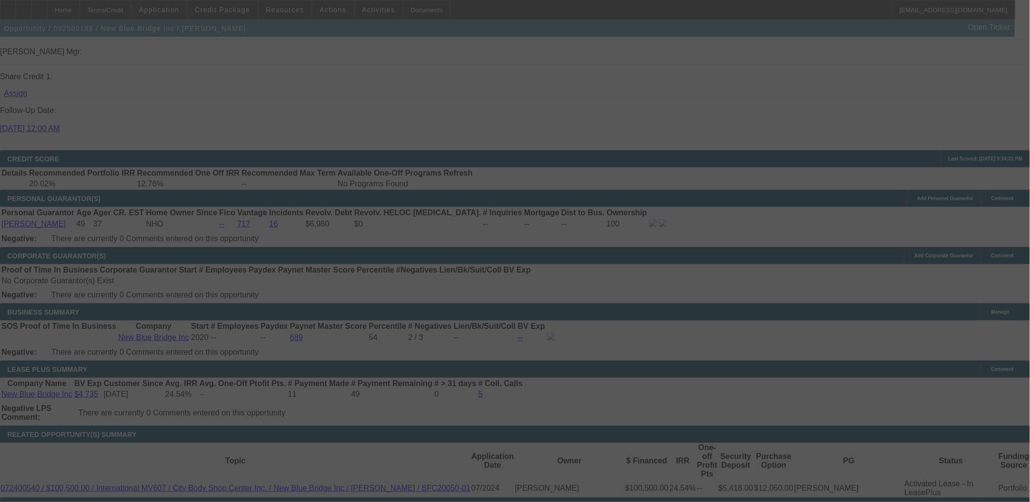
select select "4"
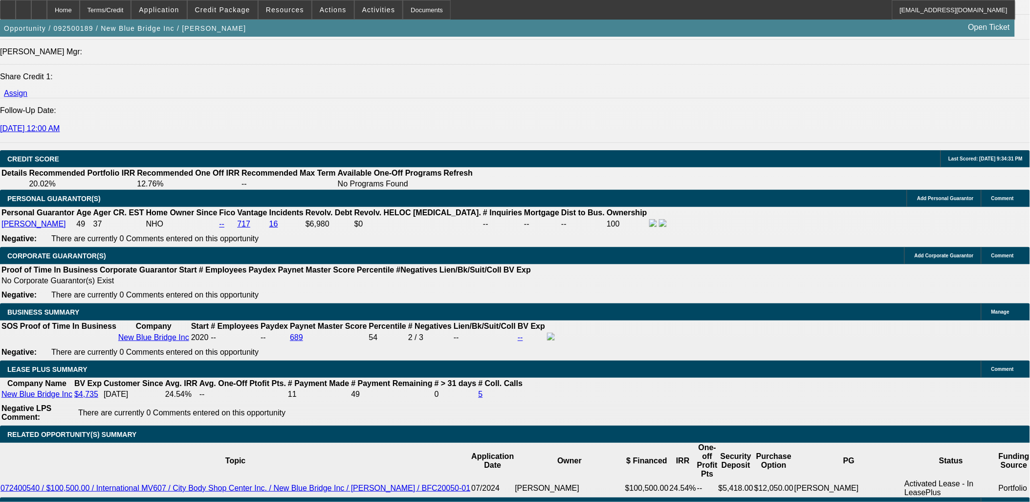
radio input "true"
paste textarea "[PERSON_NAME] has four pumper trucks and needs a fifth to pump grease traps for…"
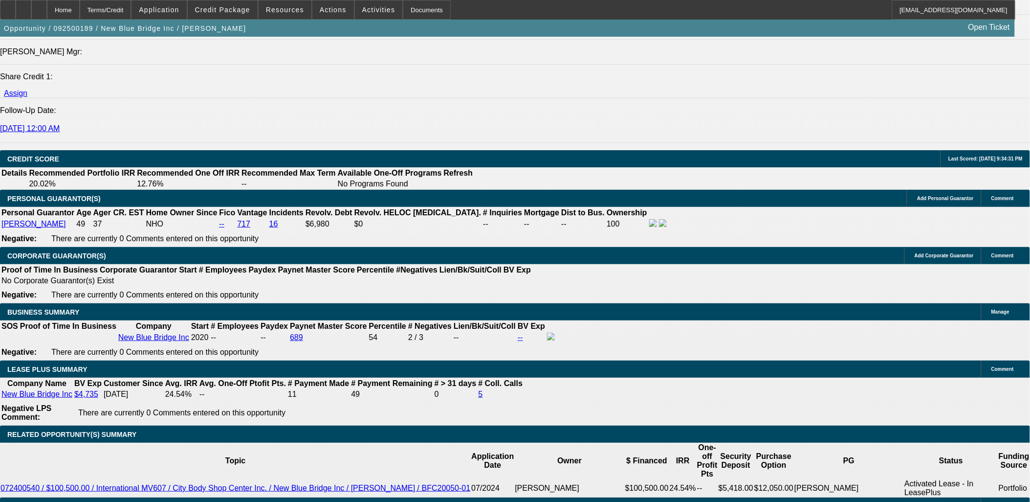
scroll to position [0, 0]
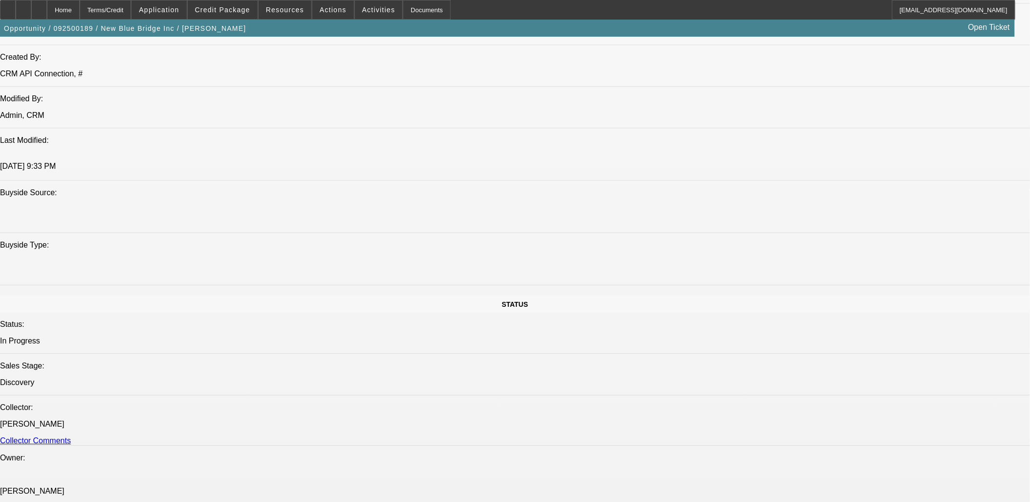
scroll to position [0, 0]
type textarea "[PERSON_NAME] has five pumper trucks and needs a sixth to pump grease traps for…"
radio input "true"
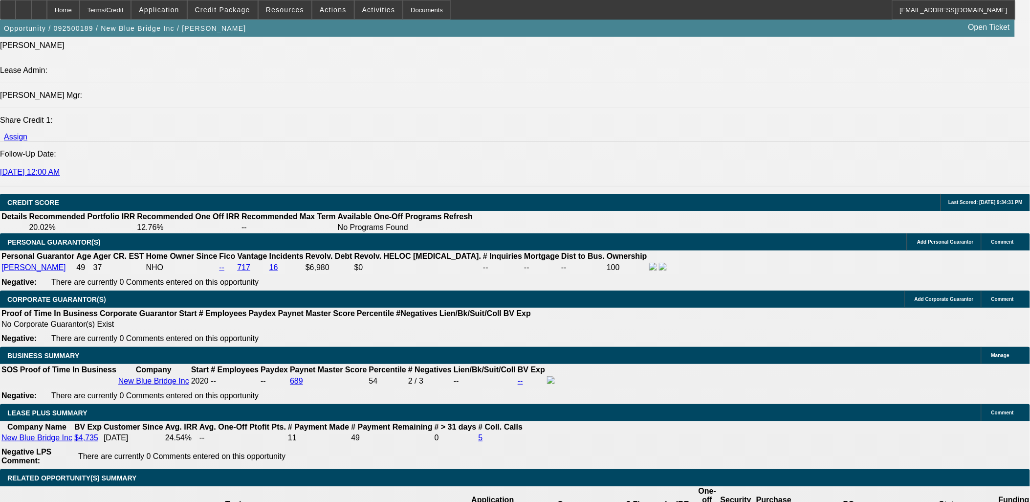
scroll to position [1576, 0]
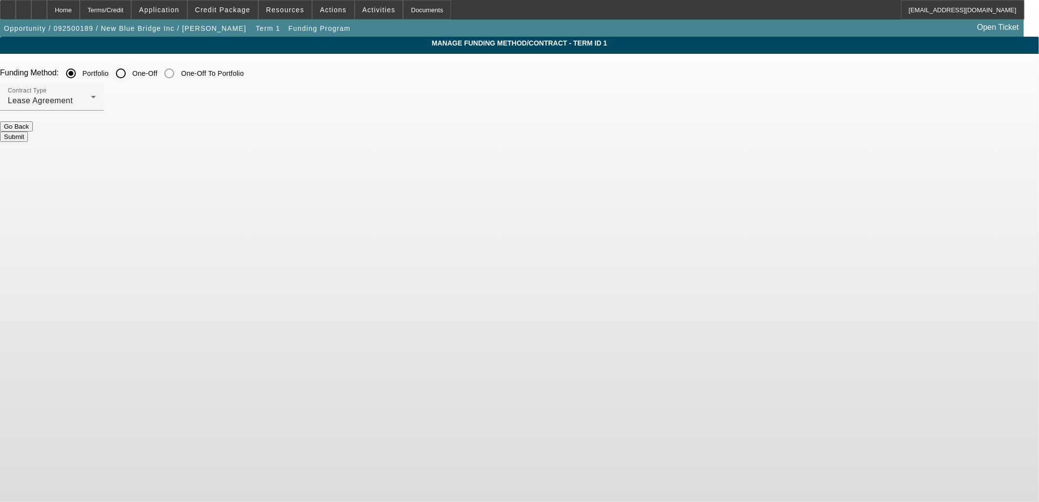
click at [131, 76] on input "One-Off" at bounding box center [121, 74] width 20 height 20
radio input "true"
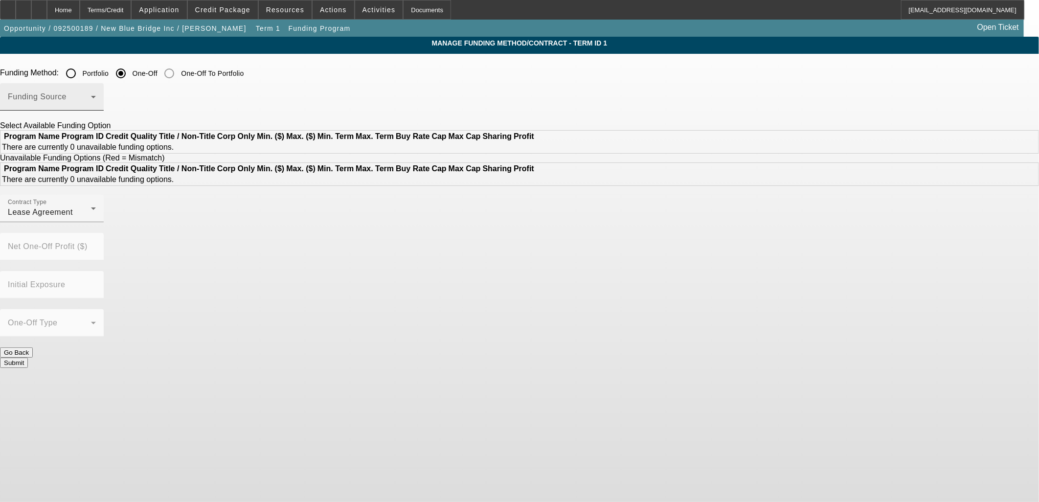
click at [91, 99] on span at bounding box center [49, 101] width 83 height 12
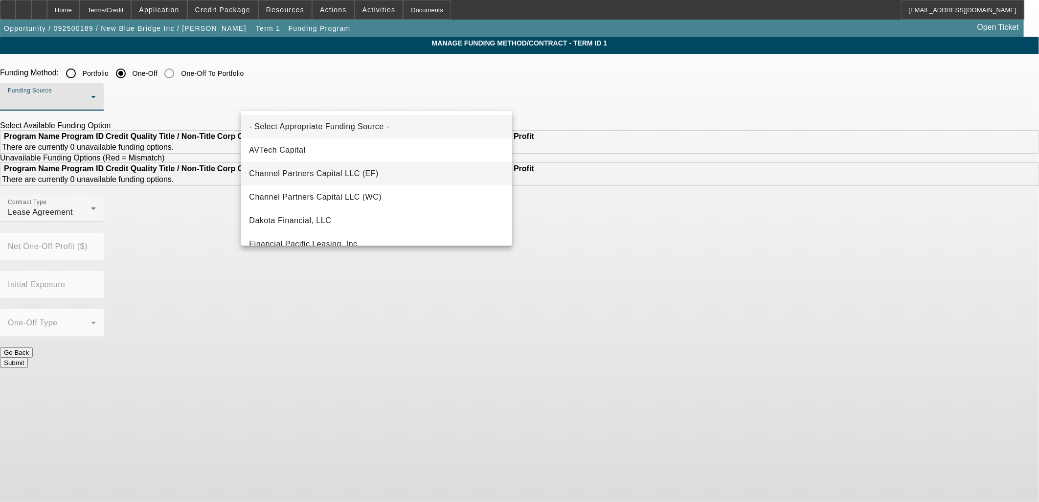
click at [346, 162] on mat-option "Channel Partners Capital LLC (EF)" at bounding box center [376, 173] width 271 height 23
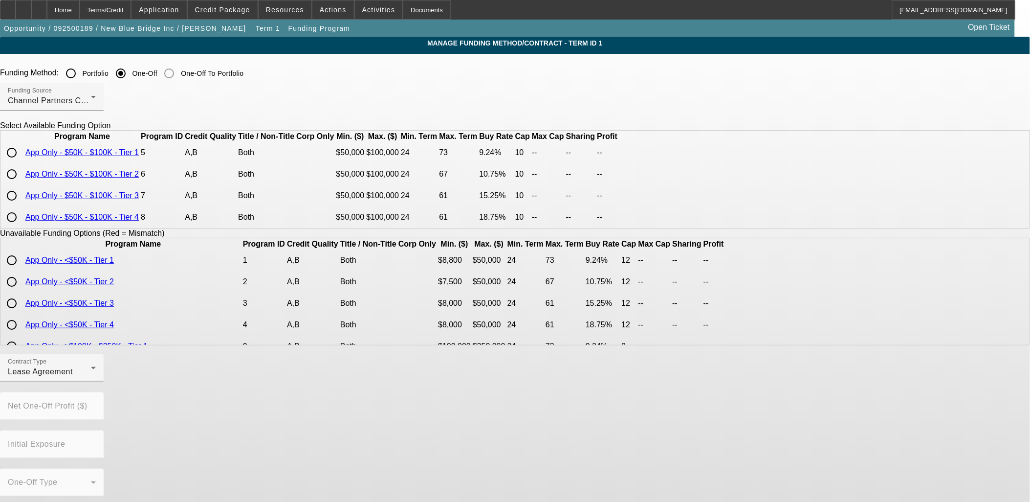
click at [22, 184] on input "radio" at bounding box center [12, 174] width 20 height 20
radio input "true"
click at [22, 205] on input "radio" at bounding box center [12, 196] width 20 height 20
radio input "true"
type input "15.25"
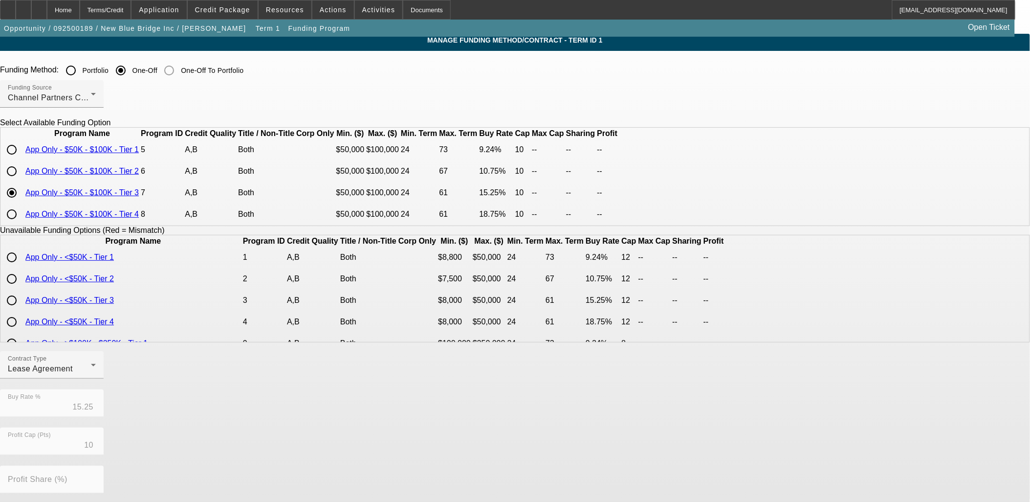
scroll to position [163, 0]
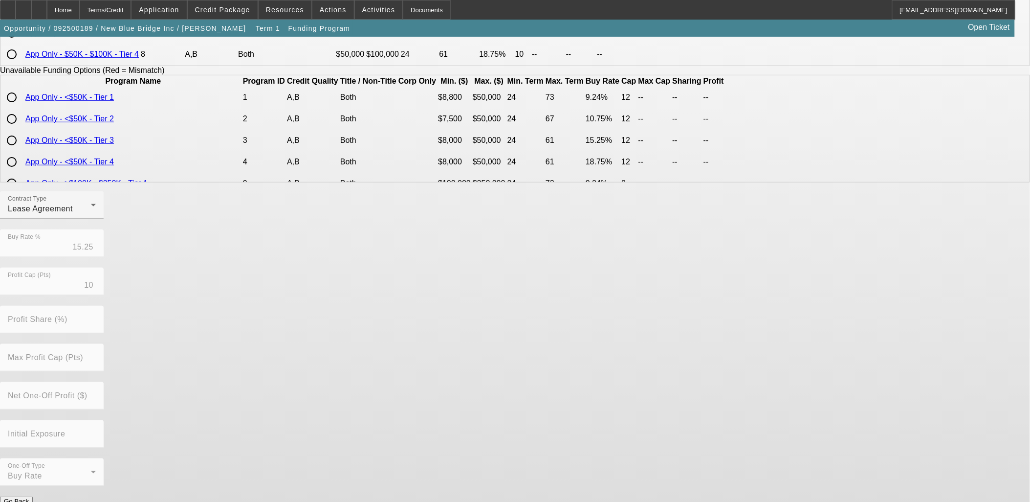
click at [28, 501] on button "Submit" at bounding box center [14, 512] width 28 height 10
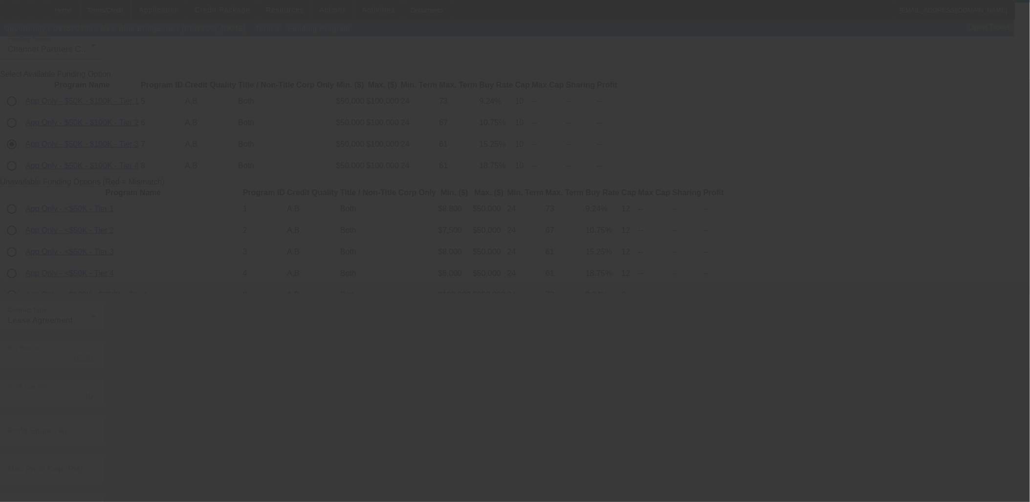
scroll to position [0, 0]
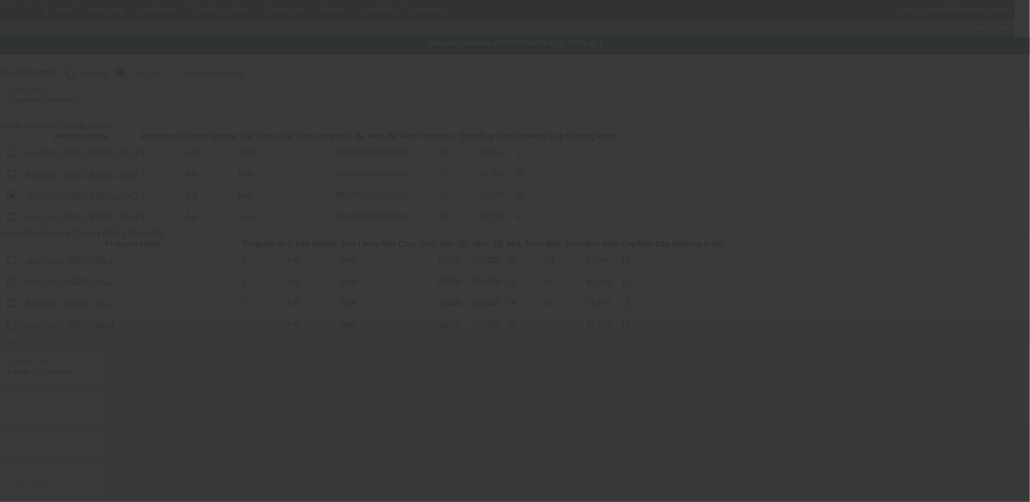
radio input "true"
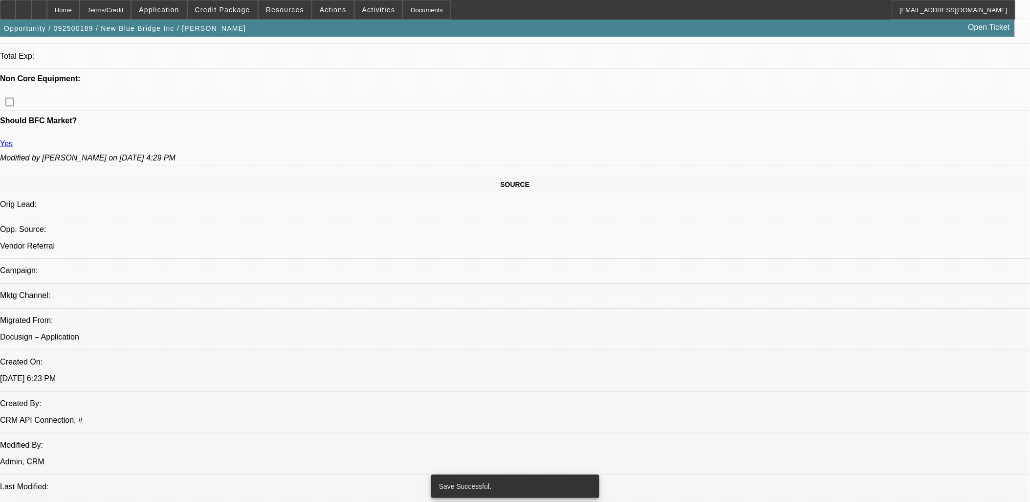
select select "0"
select select "2"
select select "0.1"
select select "4"
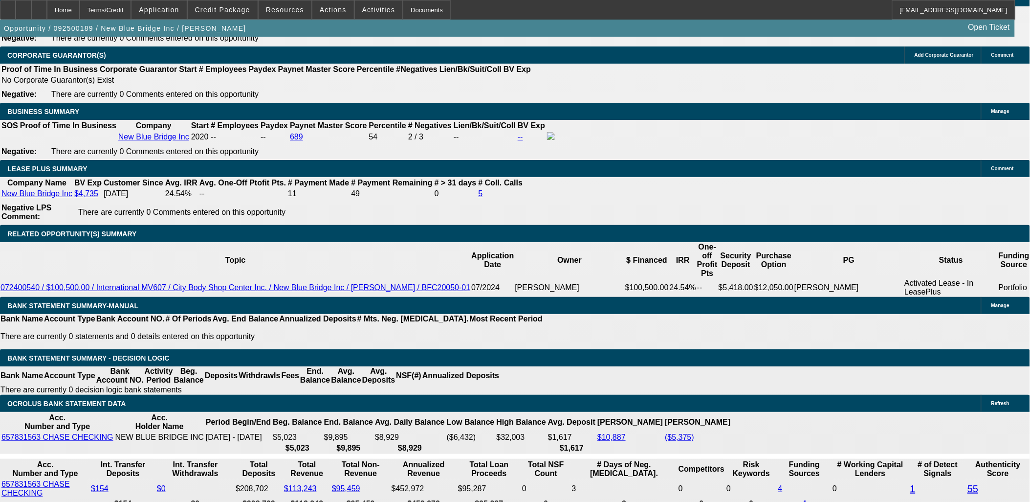
scroll to position [1486, 0]
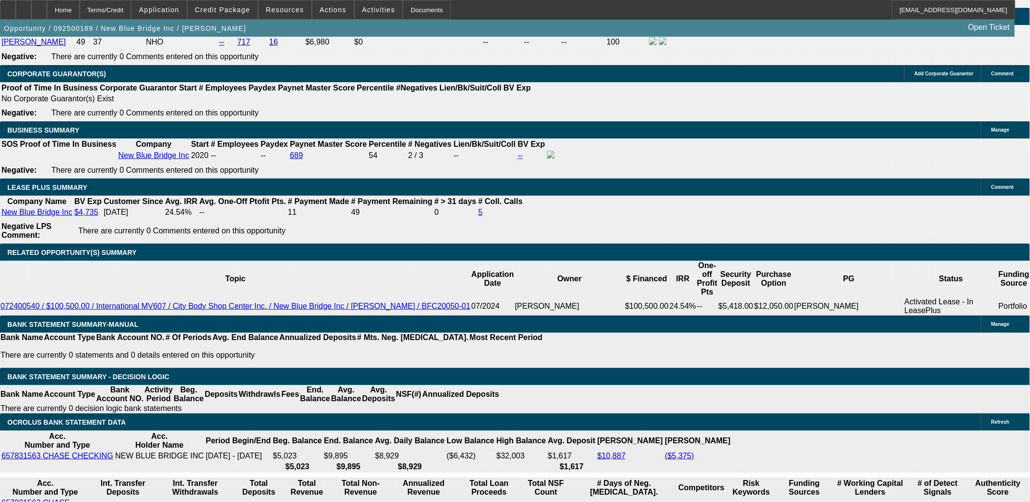
drag, startPoint x: 224, startPoint y: 231, endPoint x: 330, endPoint y: 228, distance: 105.7
type input "UNKNOWN"
type input "16"
type input "$3,384.56"
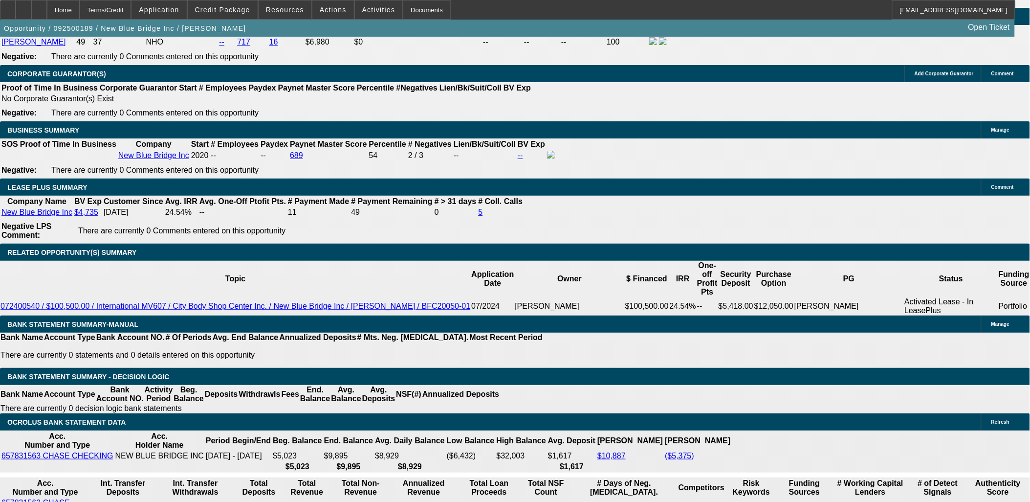
type input "$1,692.28"
type input "$4,814.98"
type input "$2,407.49"
type input "16"
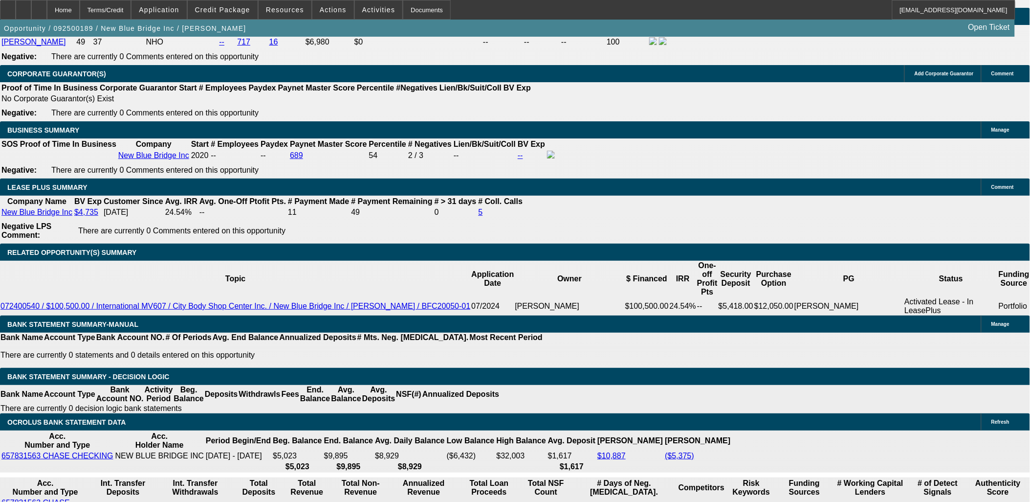
type input "2"
type input "$4.00"
type input "2500"
type input "$5,000.00"
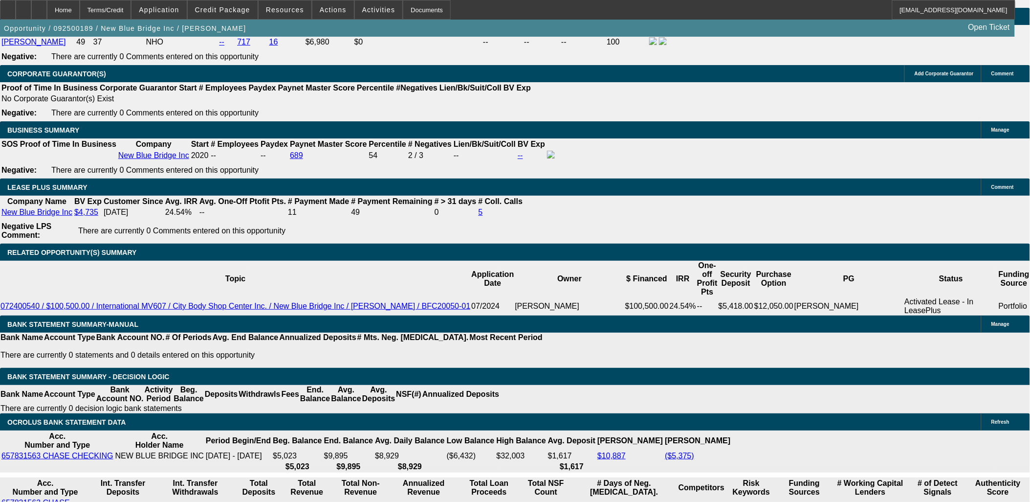
type input "17.7"
type input "$2,500.00"
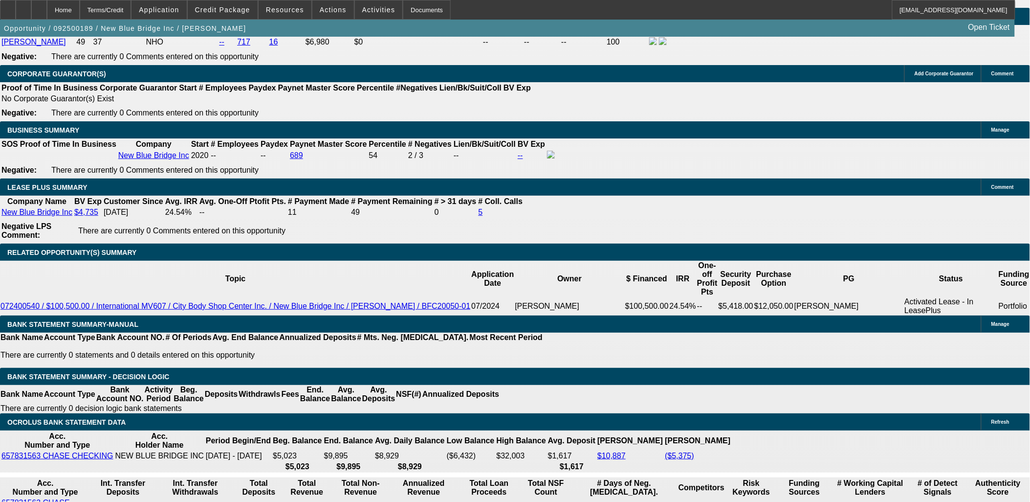
type input "$0.00"
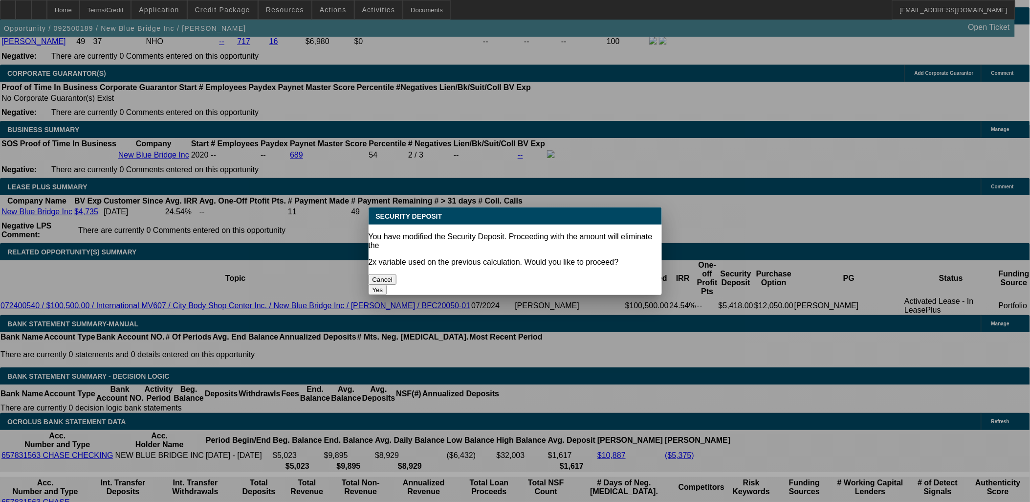
scroll to position [0, 0]
click at [323, 222] on body "Home Terms/Credit Application Credit Package Resources Actions Activities Docum…" at bounding box center [515, 354] width 1030 height 3681
click at [387, 285] on button "Yes" at bounding box center [378, 290] width 19 height 10
select select "0"
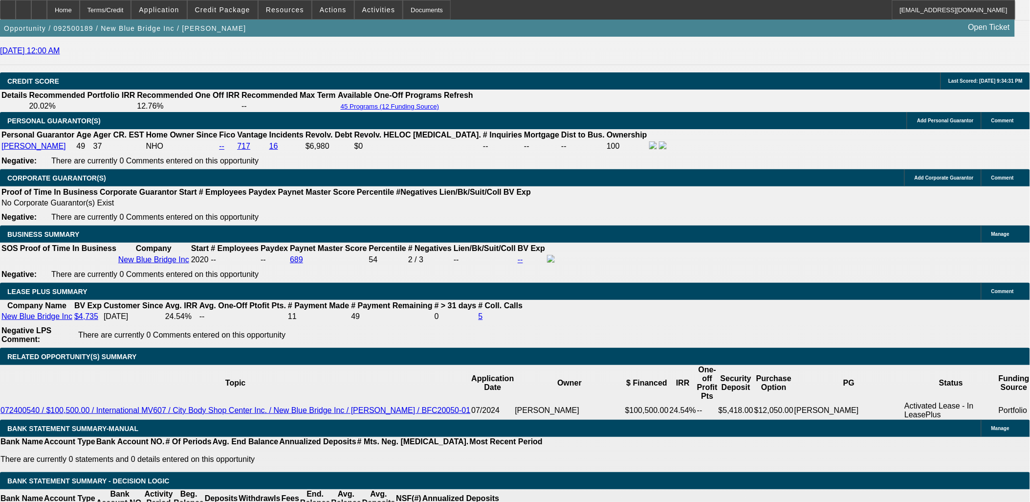
scroll to position [1377, 0]
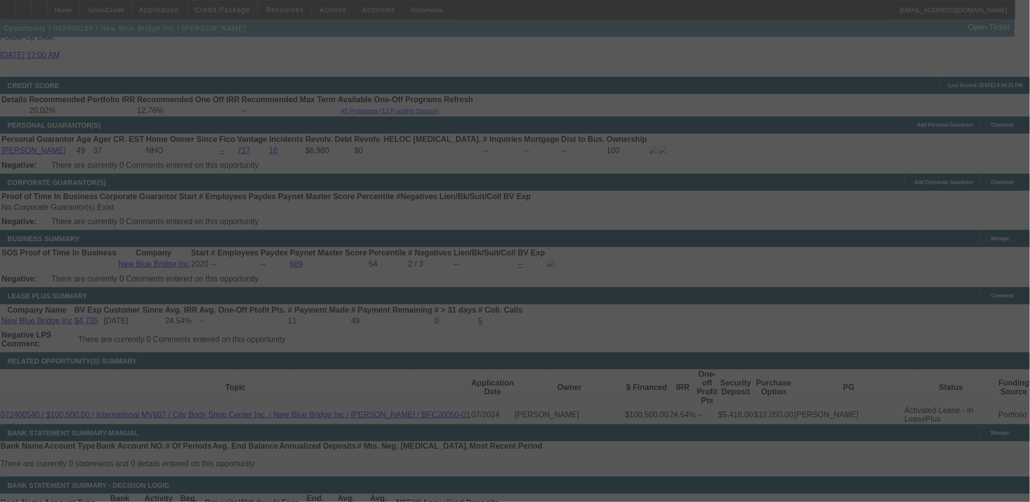
select select "0"
select select "2"
select select "0.1"
select select "4"
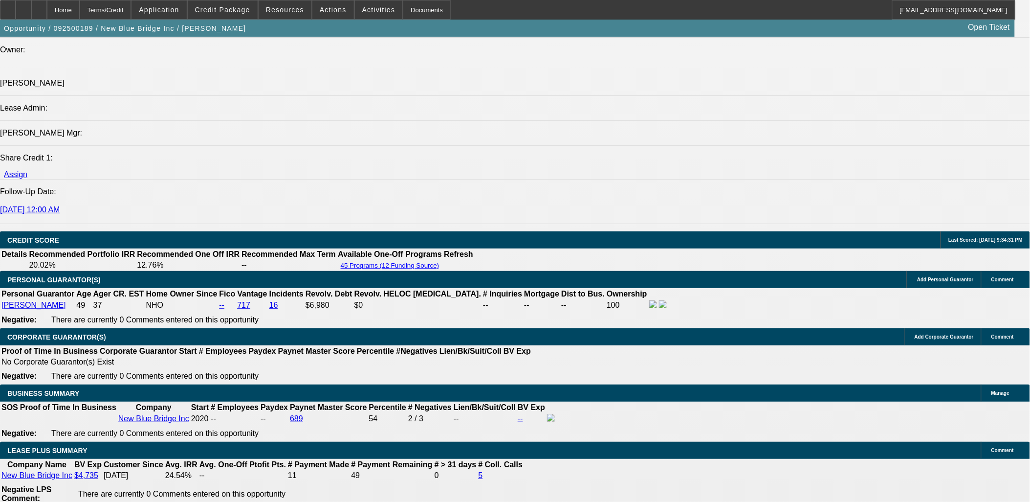
scroll to position [1323, 0]
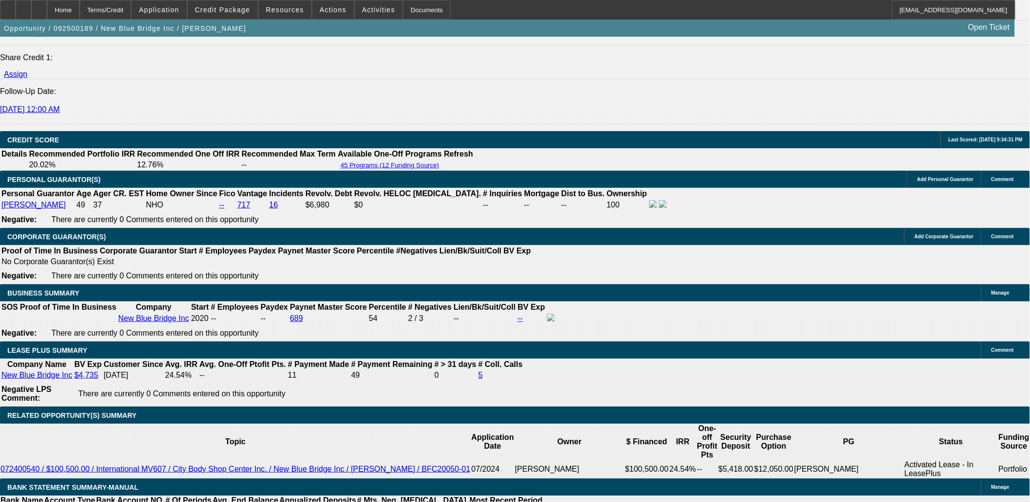
select select "0.1"
type input "$9,900.00"
type input "UNKNOWN"
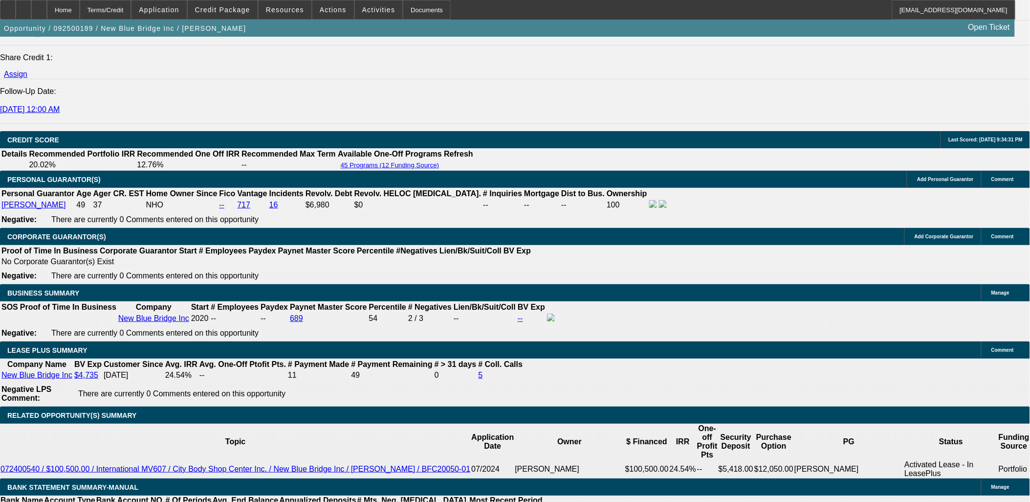
type input "$2,250.02"
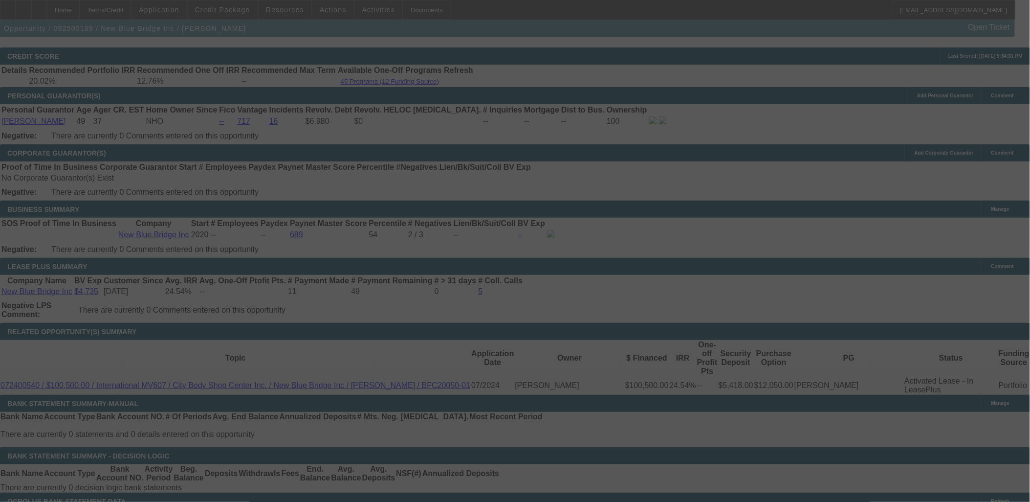
scroll to position [1431, 0]
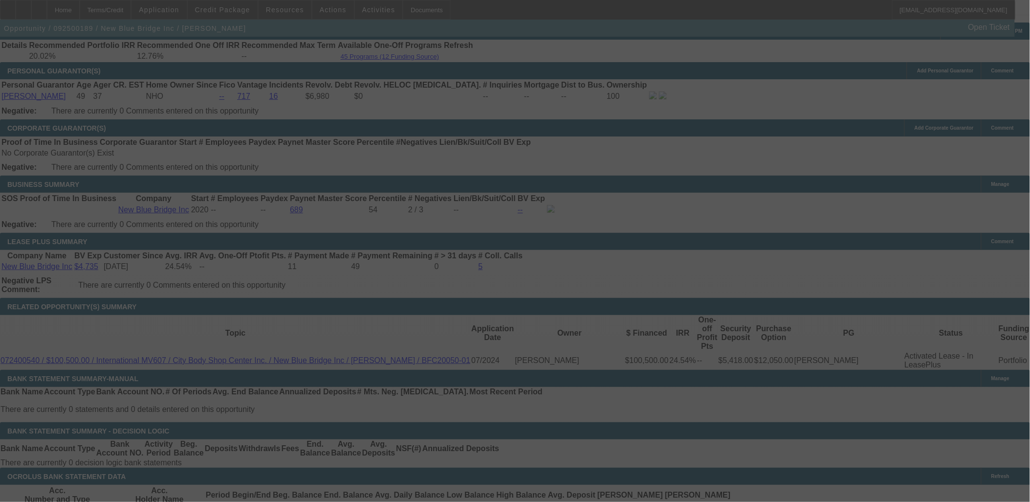
select select "0.1"
select select "0"
select select "2"
select select "0.1"
select select "4"
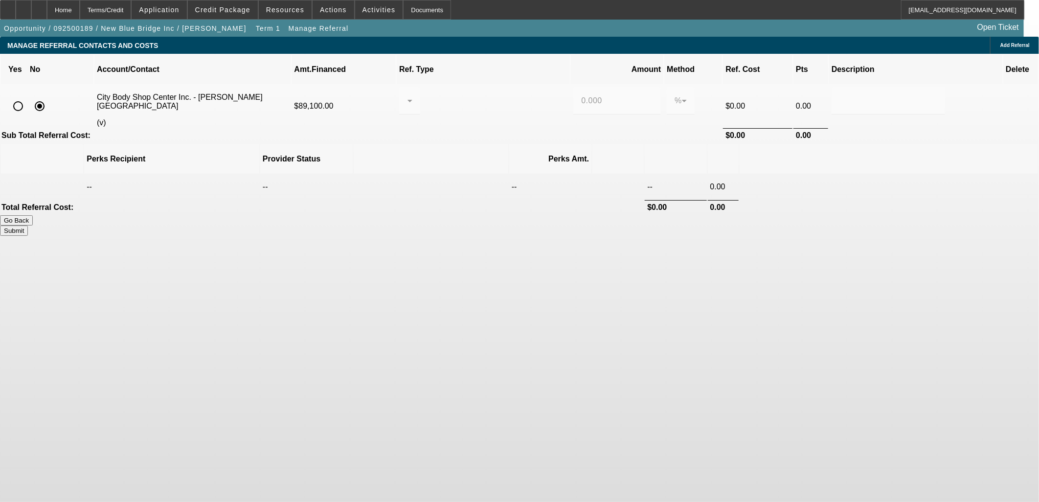
click at [28, 96] on input "radio" at bounding box center [18, 106] width 20 height 20
radio input "true"
click at [412, 94] on div at bounding box center [409, 100] width 5 height 27
click at [473, 149] on mat-option "Pay vendor COMPANY" at bounding box center [493, 137] width 108 height 23
drag, startPoint x: 582, startPoint y: 87, endPoint x: 500, endPoint y: 72, distance: 83.0
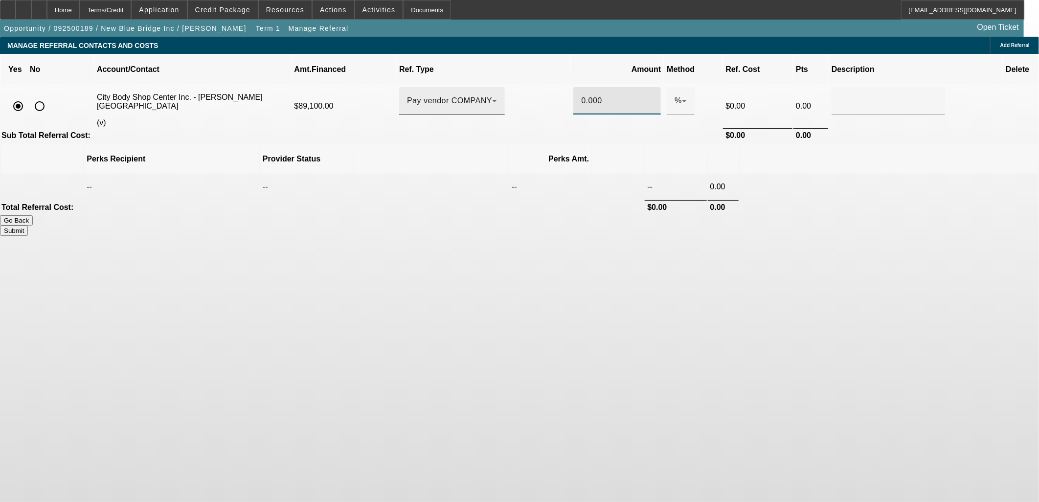
click at [533, 85] on tr "City Body Shop Center Inc. - [PERSON_NAME][GEOGRAPHIC_DATA] (v) $89,100.00 Pay …" at bounding box center [519, 106] width 1037 height 42
click at [764, 144] on th at bounding box center [888, 158] width 298 height 29
click at [28, 225] on button "Submit" at bounding box center [14, 230] width 28 height 10
type input "1.000"
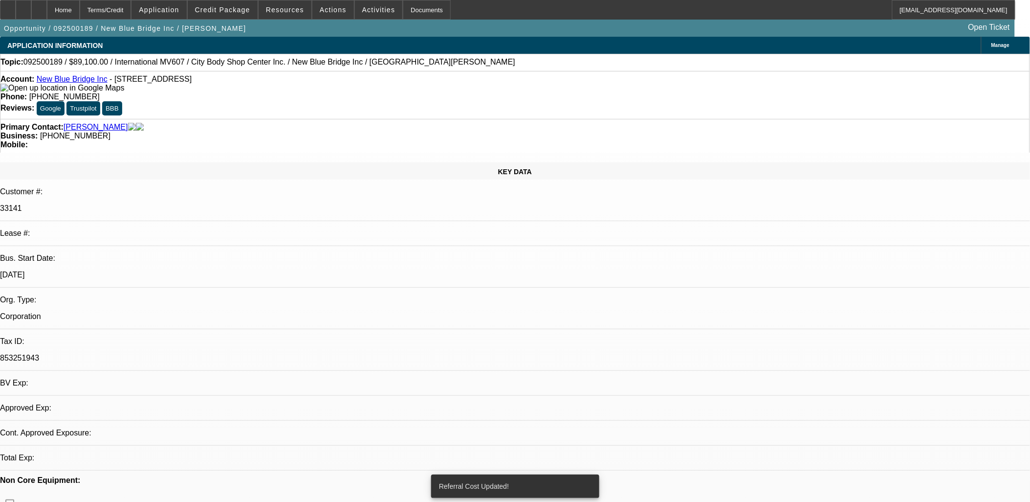
select select "0.1"
select select "0"
select select "2"
select select "0.1"
select select "4"
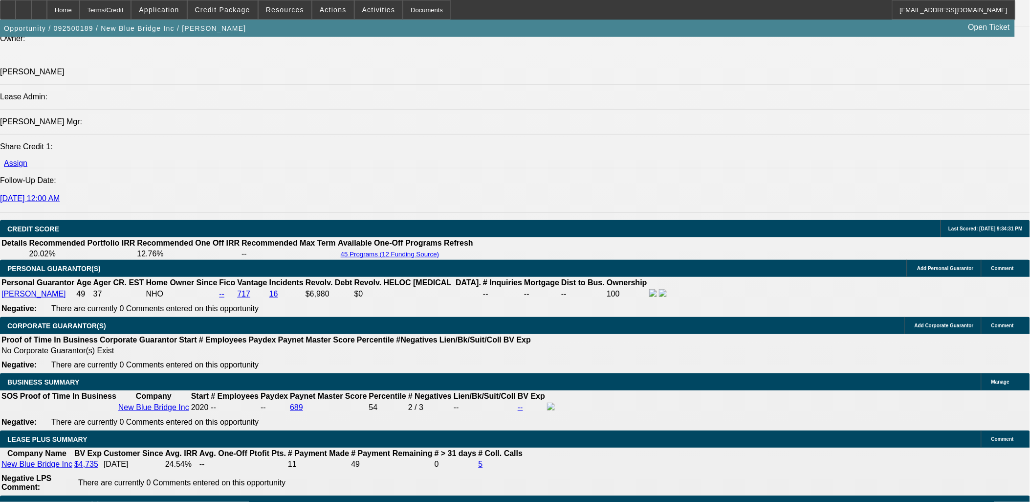
scroll to position [1412, 0]
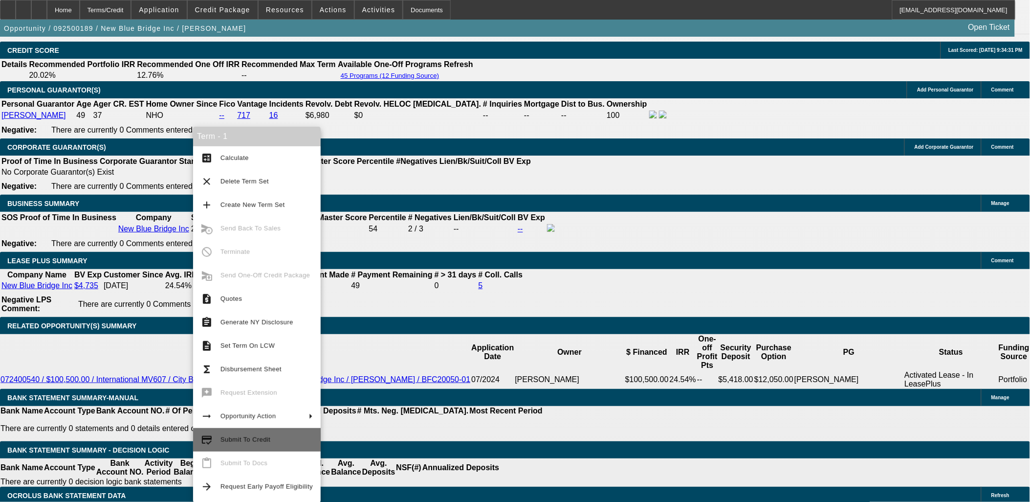
click at [279, 436] on span "Submit To Credit" at bounding box center [267, 440] width 92 height 12
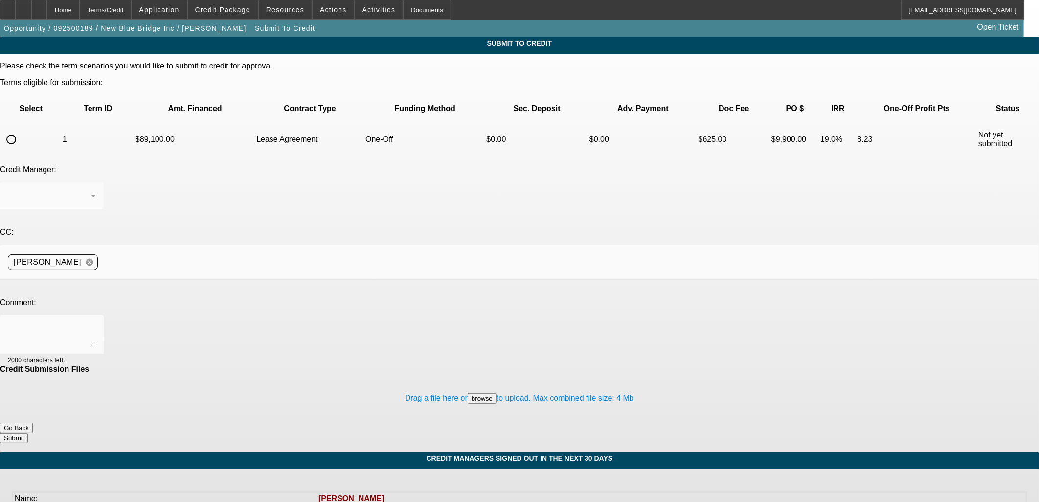
click at [21, 130] on input "radio" at bounding box center [11, 140] width 20 height 20
radio input "true"
click at [96, 323] on textarea at bounding box center [52, 334] width 88 height 23
type textarea "W/U in comments."
click at [28, 433] on button "Submit" at bounding box center [14, 438] width 28 height 10
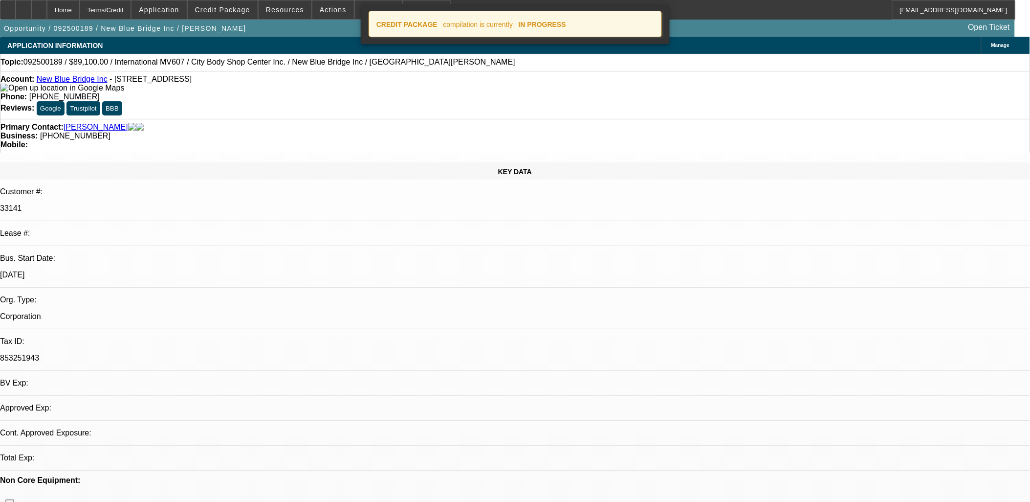
select select "0.1"
select select "0"
select select "2"
select select "0.1"
select select "4"
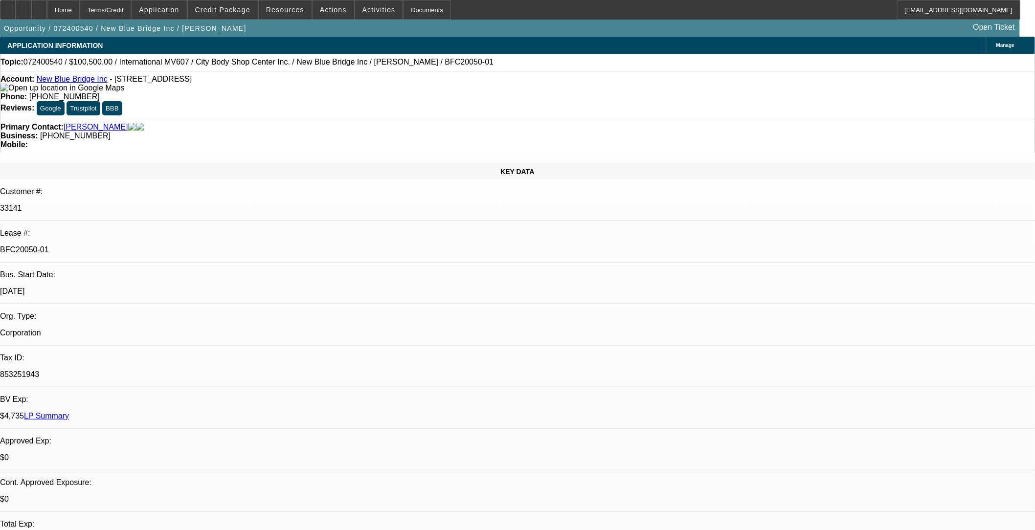
select select "0"
select select "2"
select select "0.1"
select select "0"
select select "2"
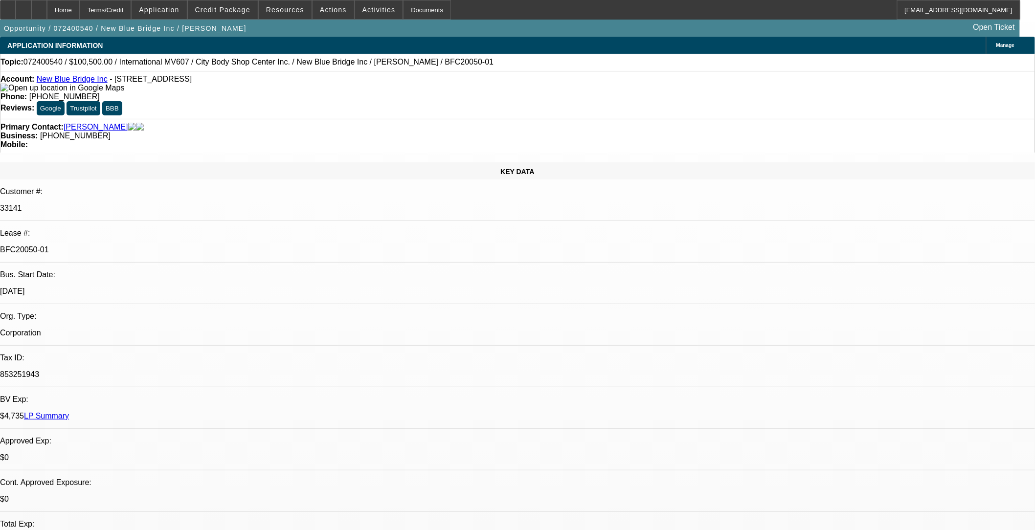
select select "0.1"
select select "0"
select select "2"
select select "0.1"
select select "0"
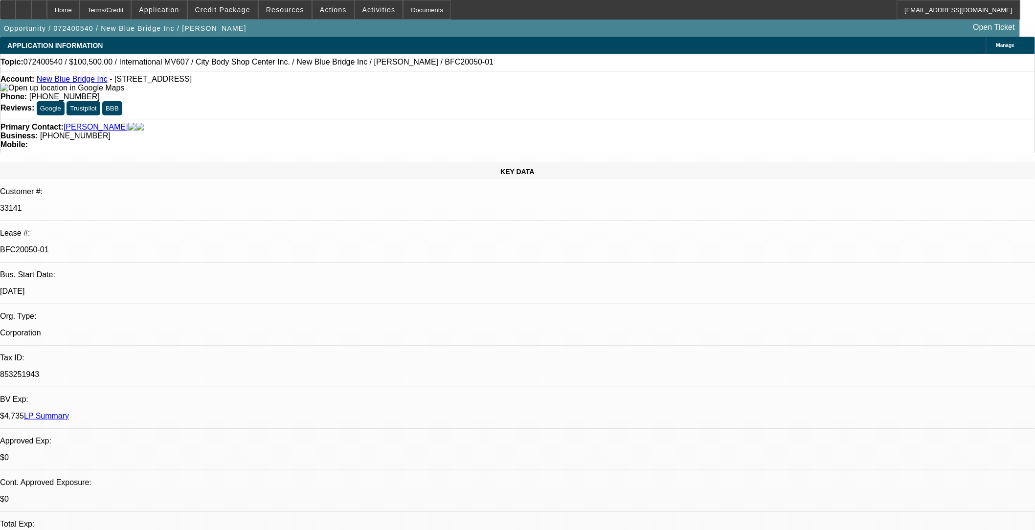
select select "2"
select select "0.1"
select select "1"
select select "2"
select select "4"
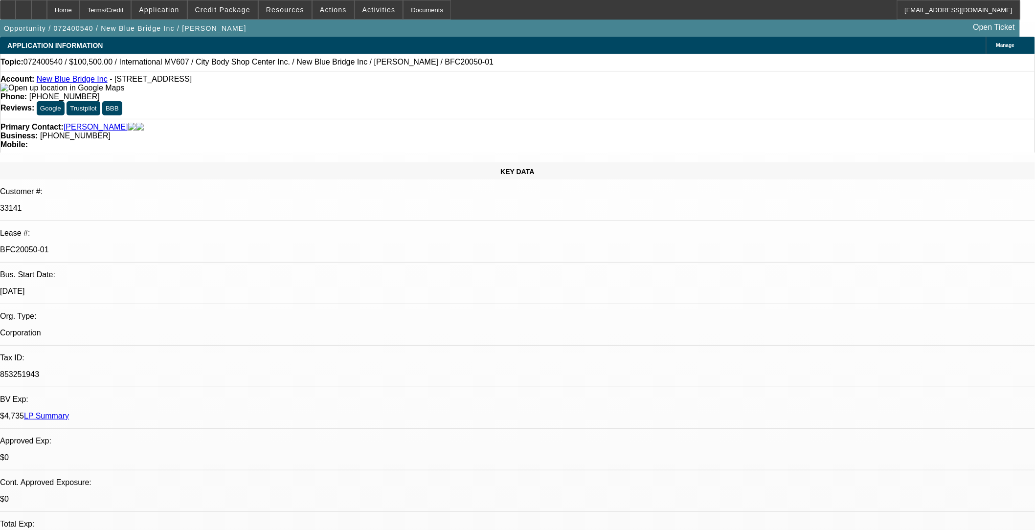
select select "1"
select select "2"
select select "4"
select select "1"
select select "2"
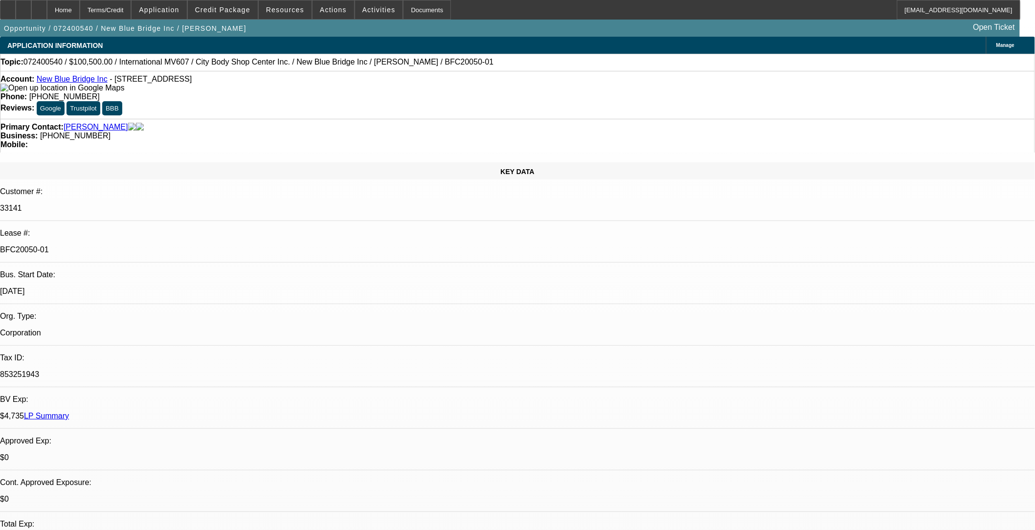
select select "4"
select select "1"
select select "2"
select select "4"
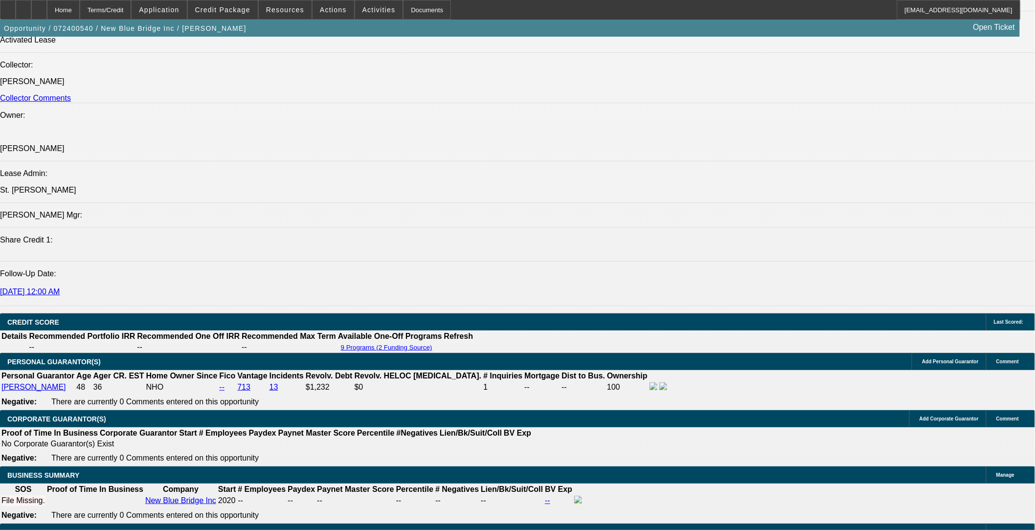
scroll to position [1087, 0]
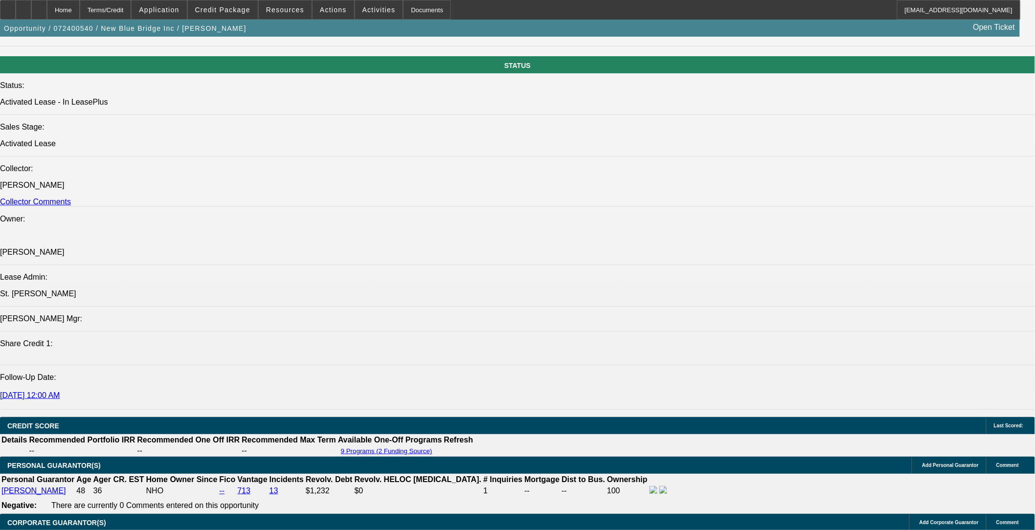
drag, startPoint x: 61, startPoint y: 301, endPoint x: 491, endPoint y: 314, distance: 431.0
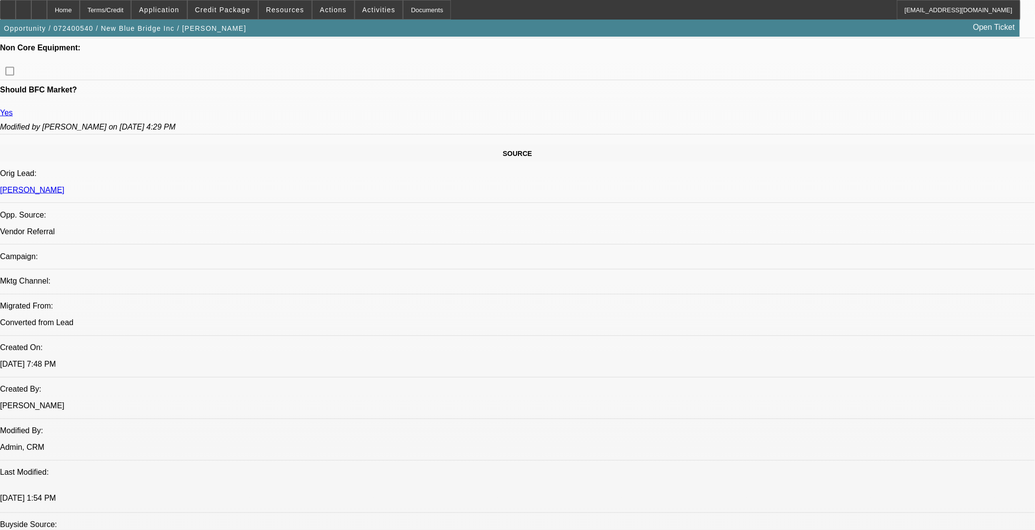
scroll to position [489, 0]
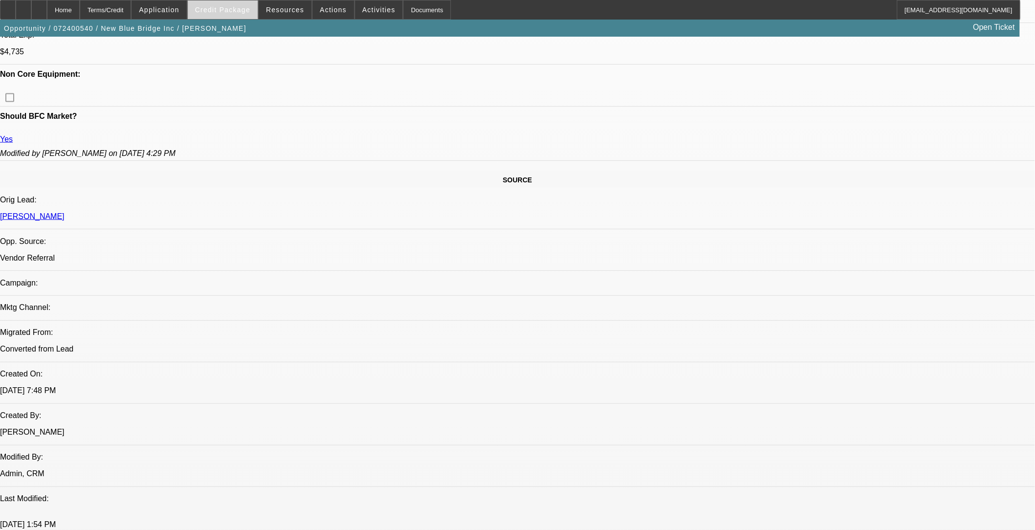
click at [226, 6] on span "Credit Package" at bounding box center [222, 10] width 55 height 8
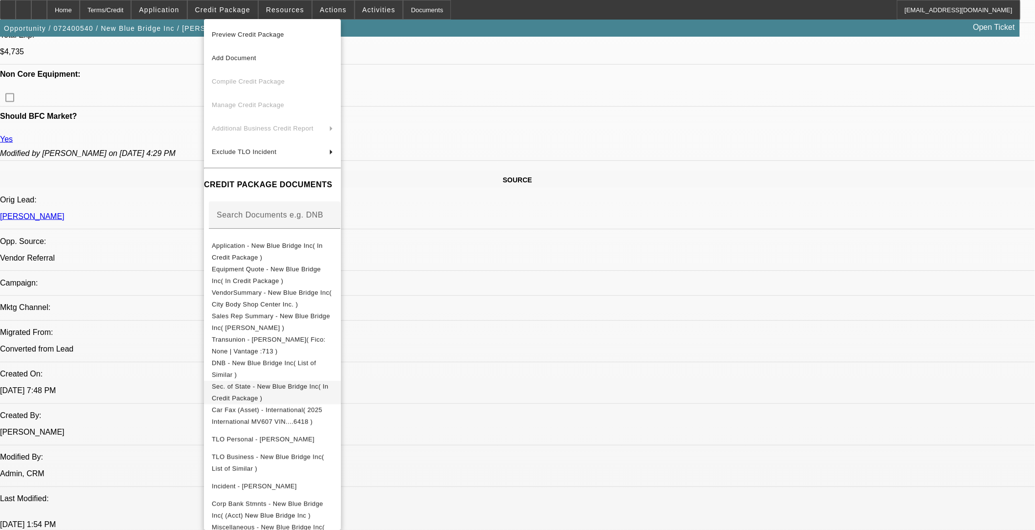
scroll to position [93, 0]
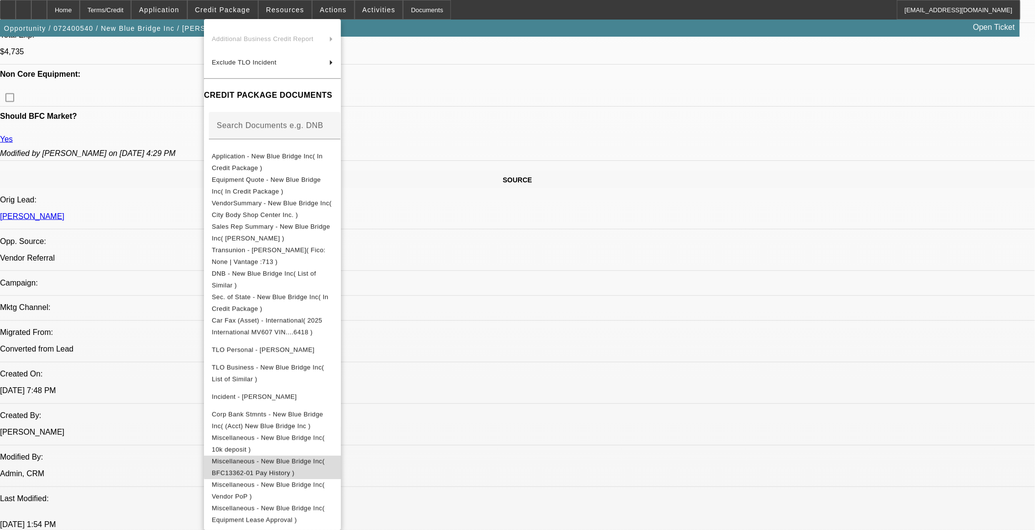
click at [333, 434] on span "Miscellaneous - New Blue Bridge Inc( BFC13362-01 Pay History )" at bounding box center [272, 466] width 121 height 23
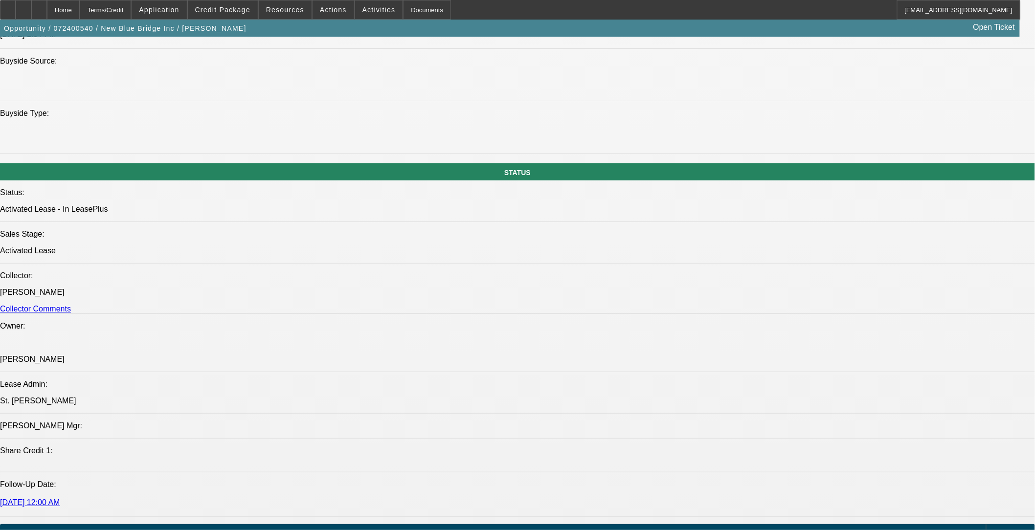
scroll to position [1141, 0]
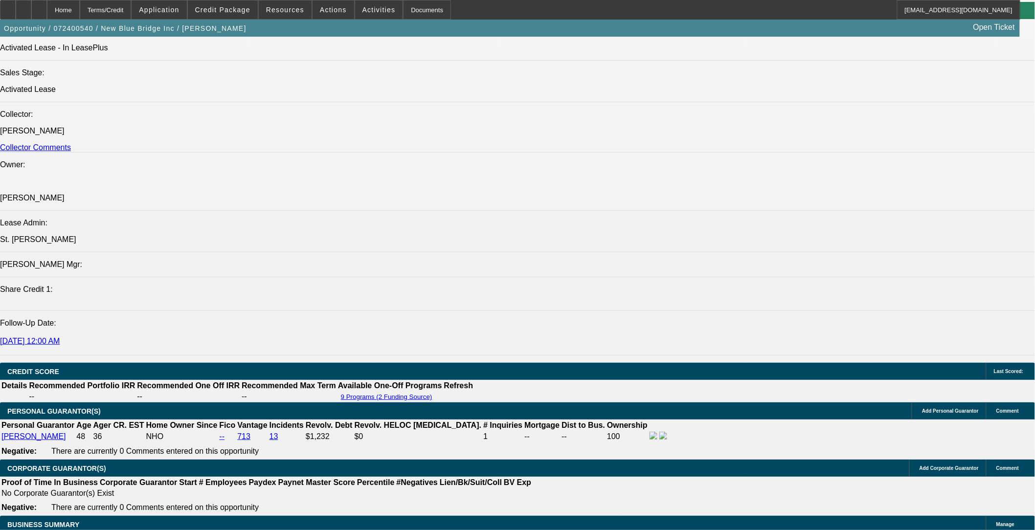
drag, startPoint x: 224, startPoint y: 265, endPoint x: 63, endPoint y: 249, distance: 162.1
copy span "[PERSON_NAME] has four pumper trucks and needs a fifth to pump grease traps for…"
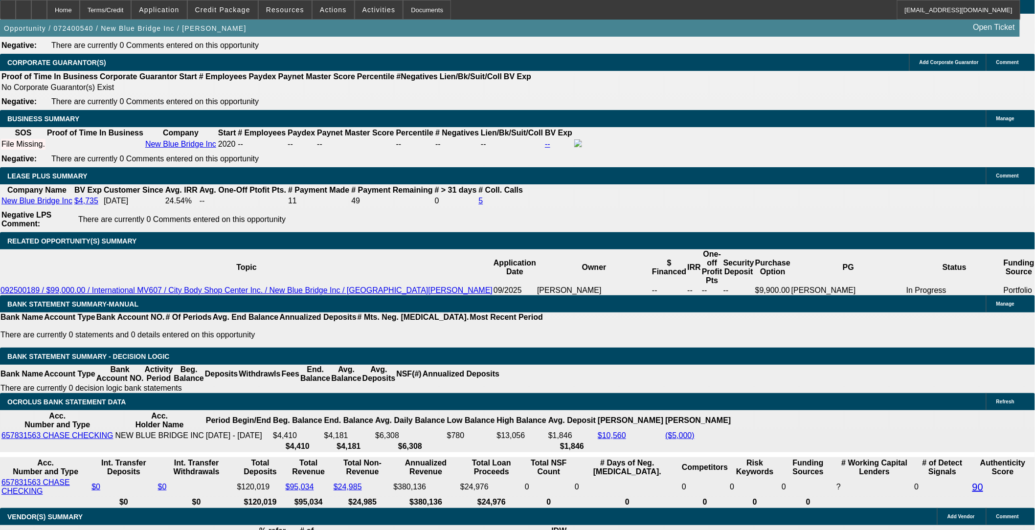
scroll to position [1521, 0]
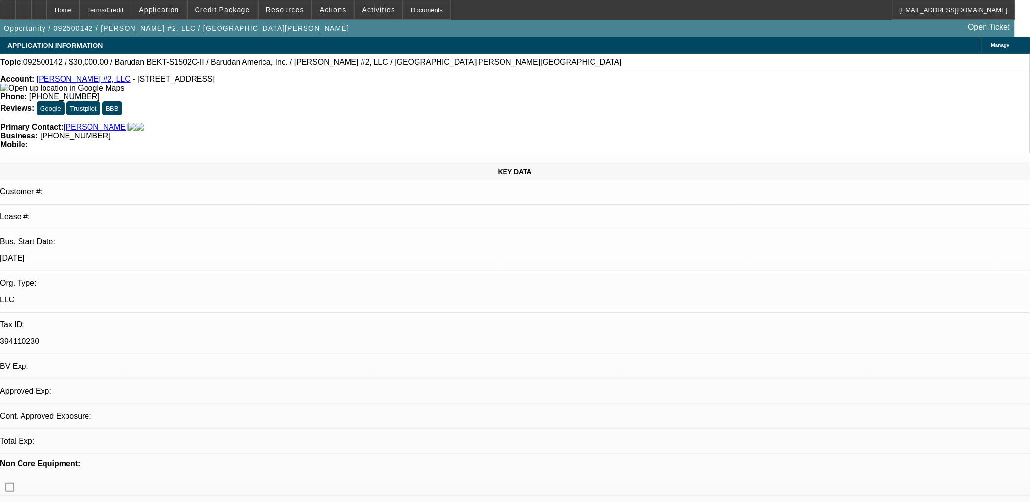
select select "0"
select select "2"
select select "0.1"
select select "1"
select select "2"
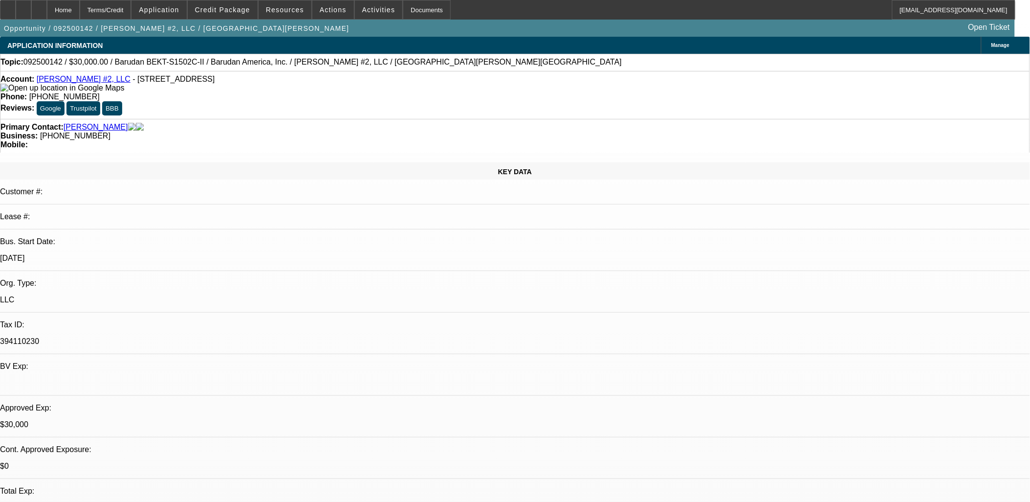
select select "4"
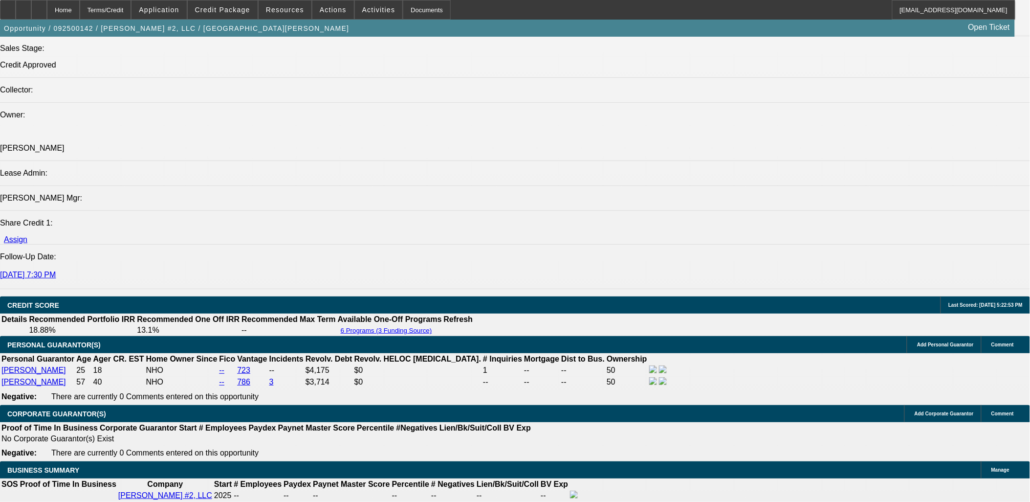
scroll to position [1304, 0]
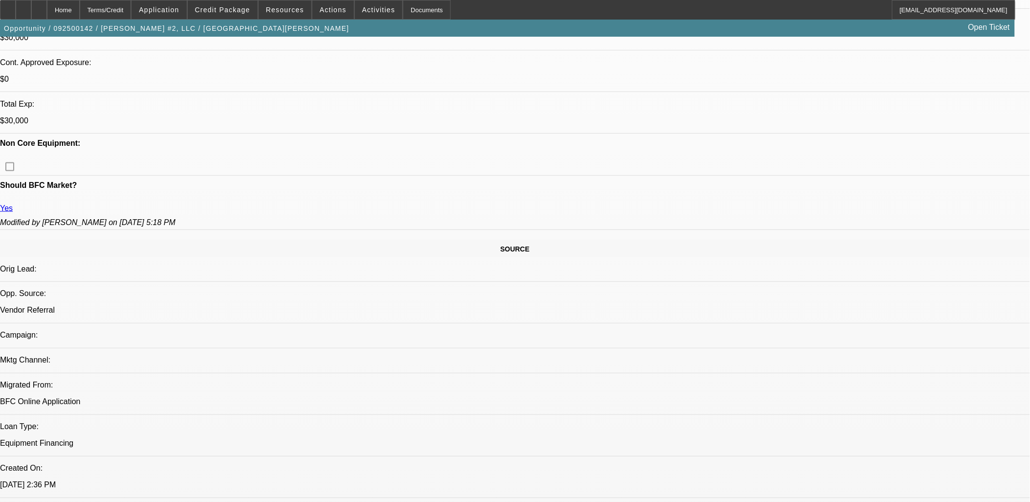
scroll to position [217, 0]
